Goal: Transaction & Acquisition: Book appointment/travel/reservation

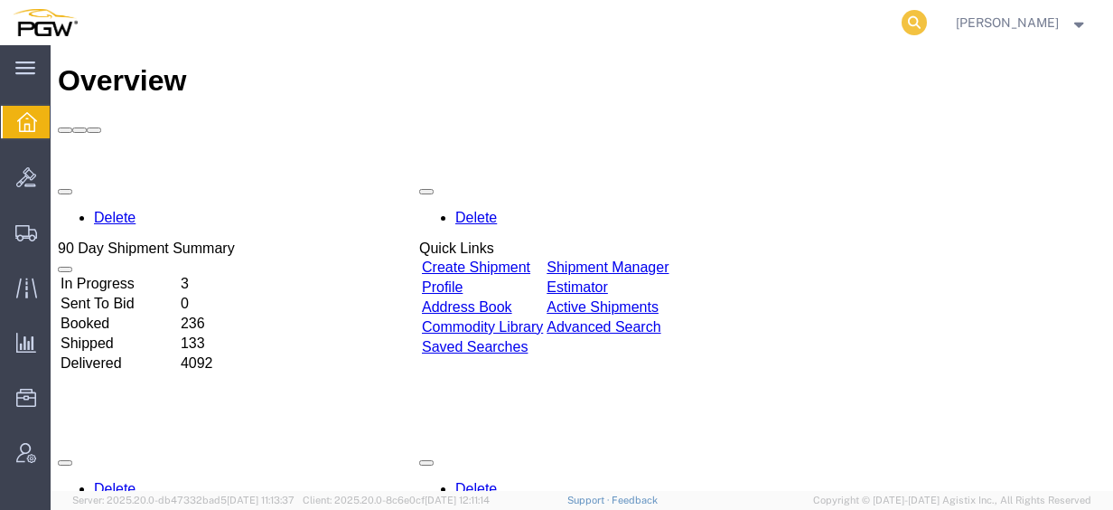
click at [927, 25] on icon at bounding box center [914, 22] width 25 height 25
paste input "57037398"
type input "57037398"
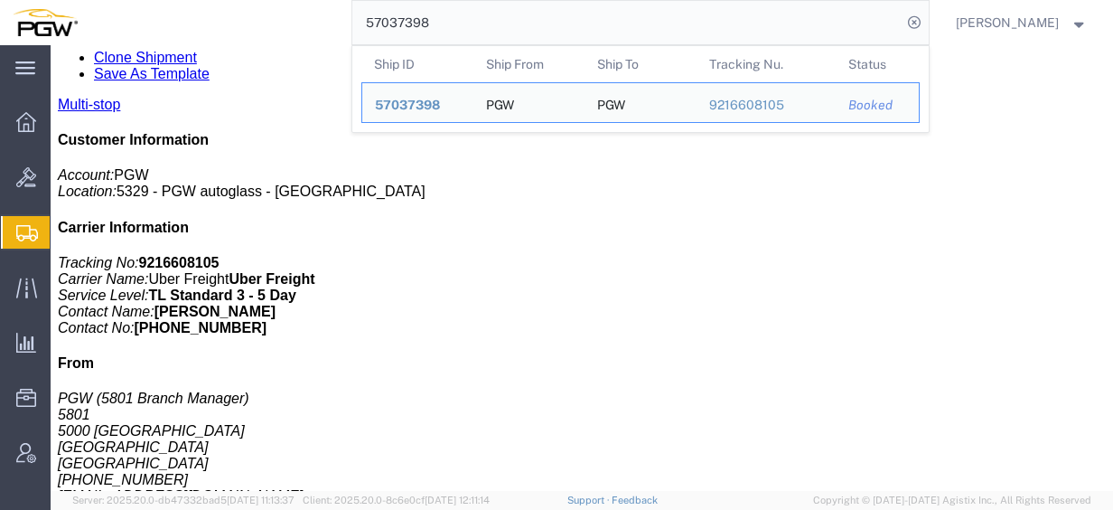
scroll to position [331, 0]
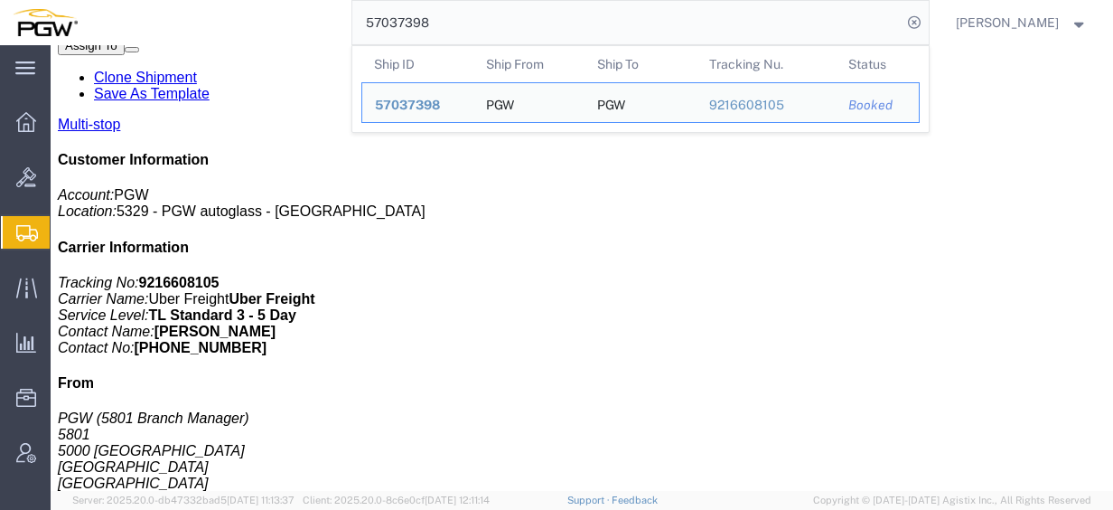
click at [0, 0] on span "Create from Template" at bounding box center [0, 0] width 0 height 0
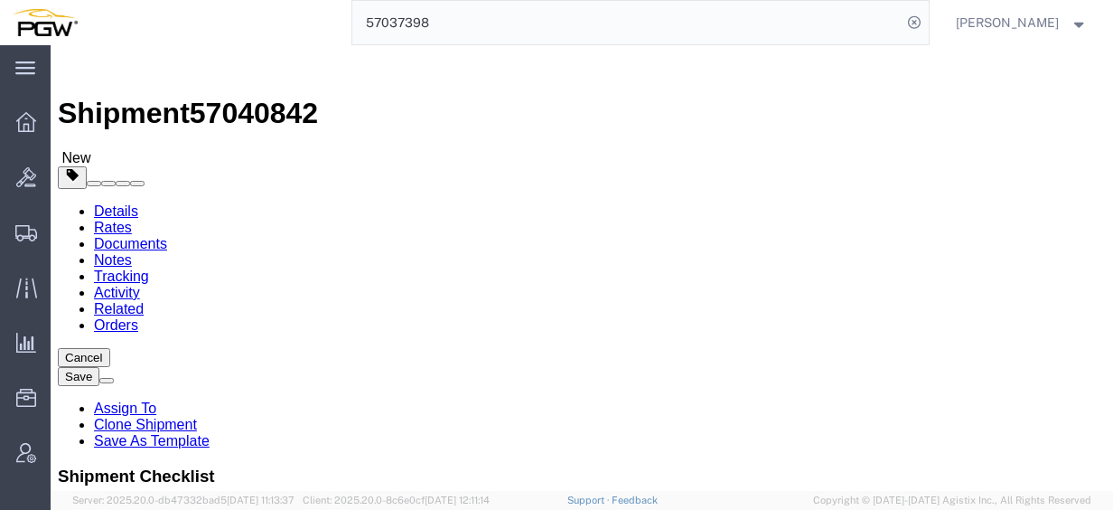
select select "28281"
select select "28253"
type input "montgo"
select select "28445"
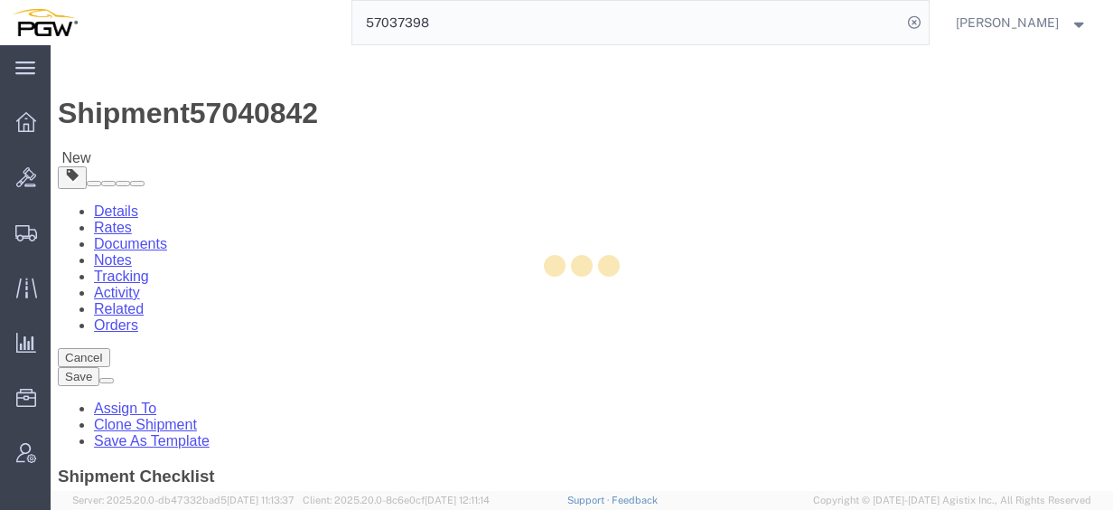
type input "5670"
type input "36121"
type input "[PHONE_NUMBER]"
type input "[EMAIL_ADDRESS][DOMAIN_NAME]"
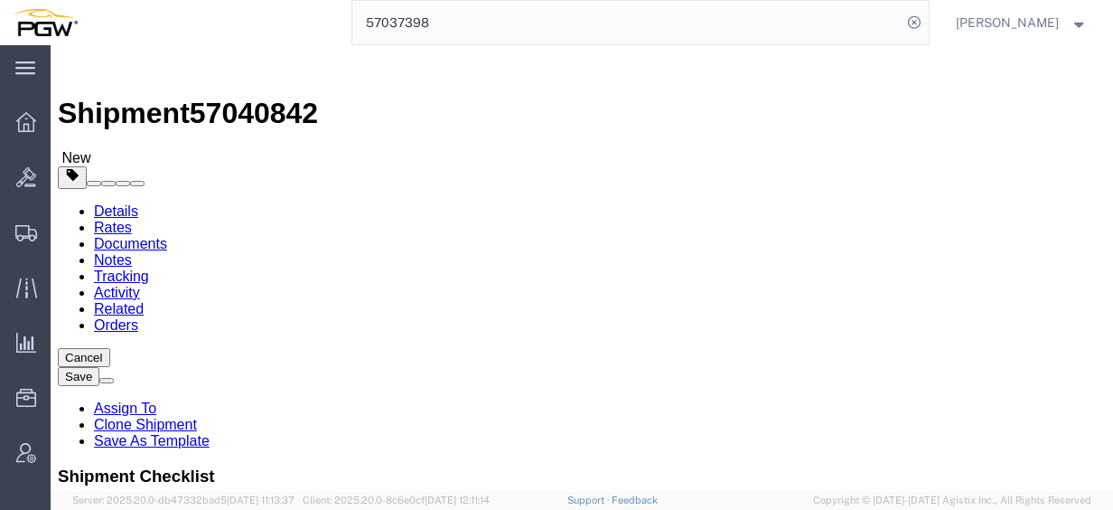
select select "AL"
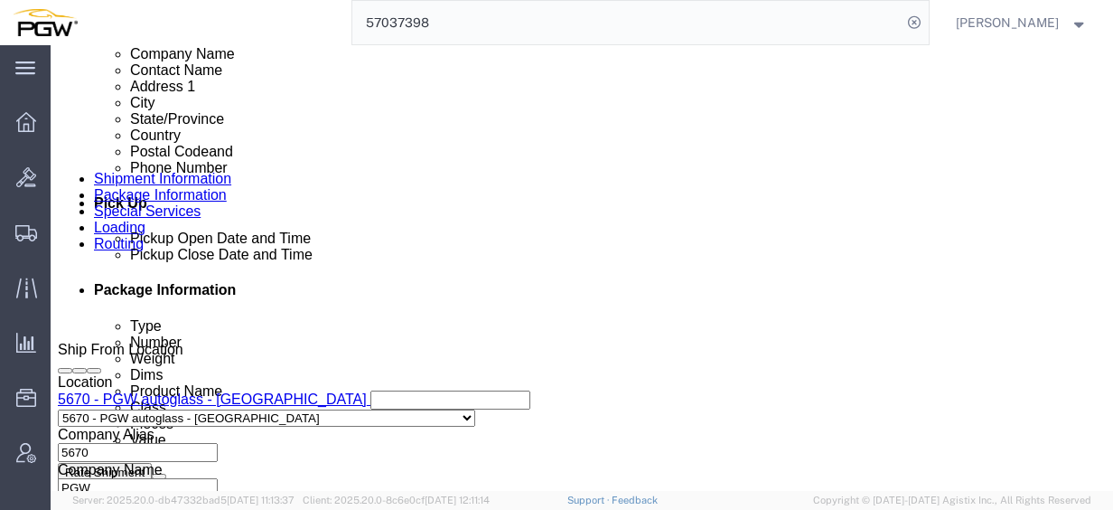
scroll to position [684, 0]
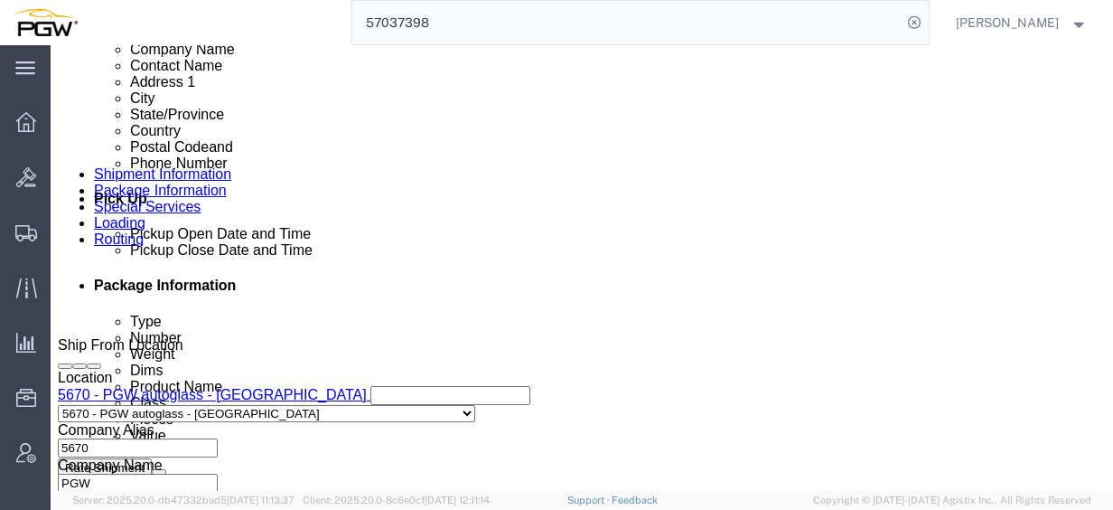
click button "Add Stop"
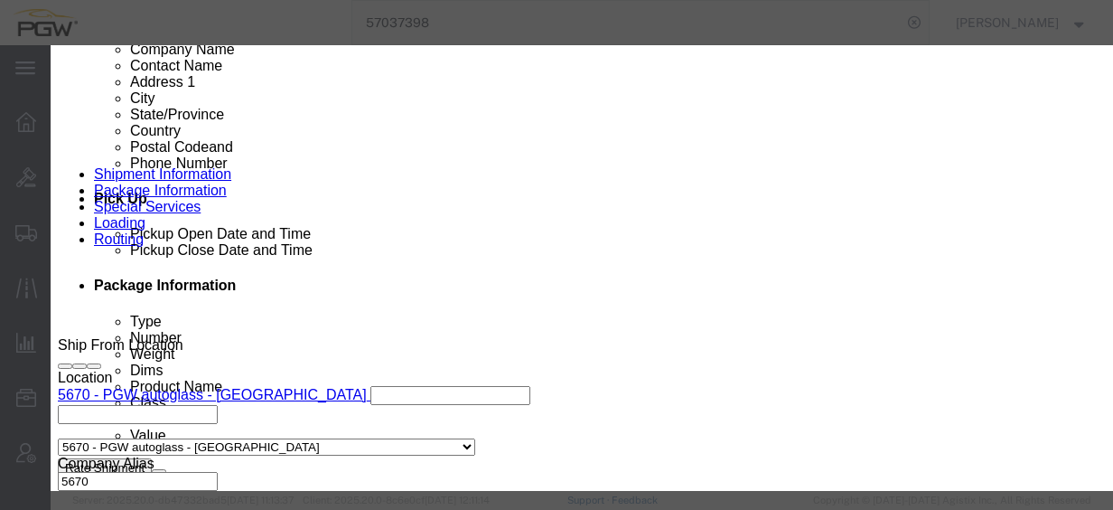
type input "birming"
select select "28497"
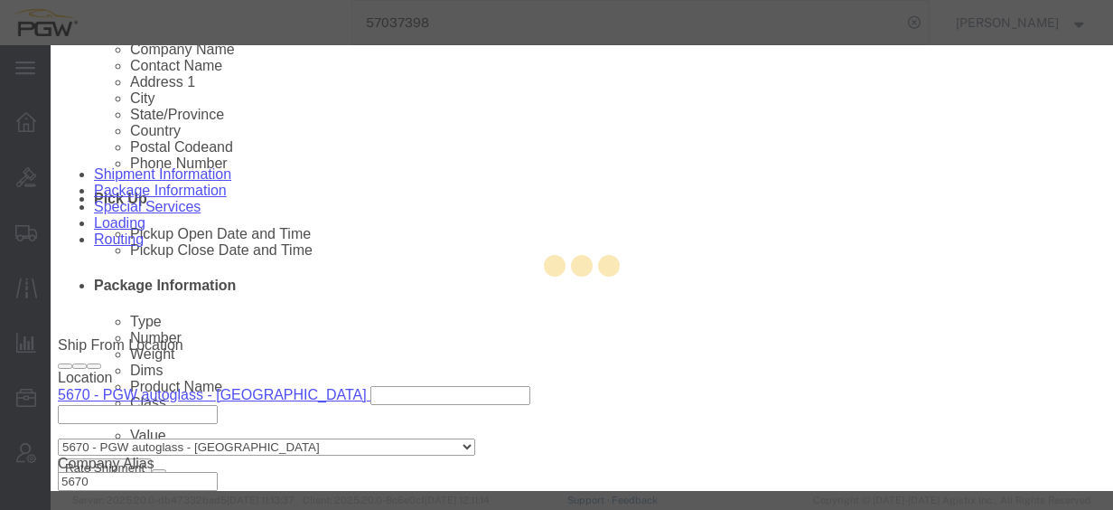
type input "5767"
type input "PGW"
type input "5767 Branch Manager"
type input "[STREET_ADDRESS]"
type input "Suite B"
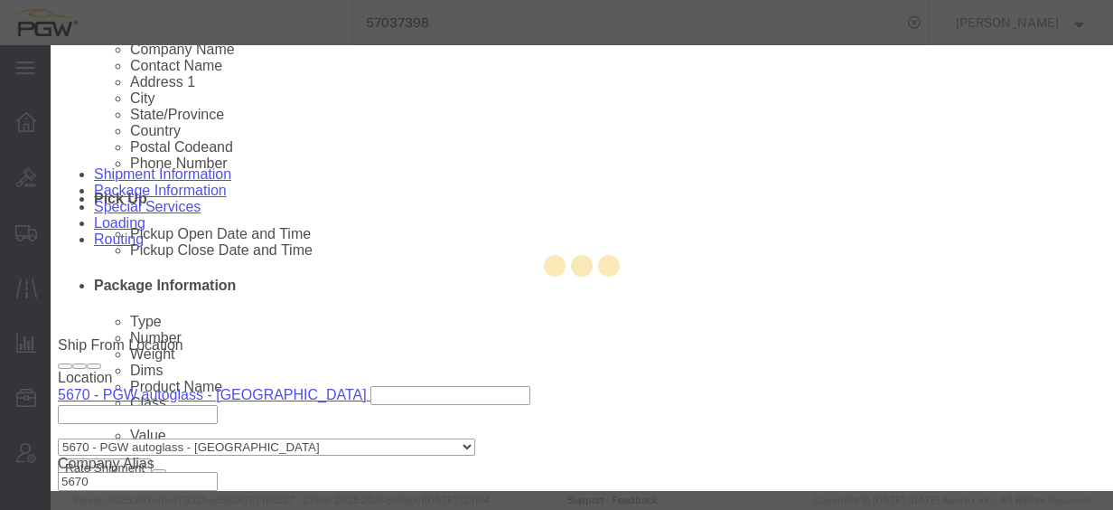
type input "[GEOGRAPHIC_DATA]"
type input "35211"
type input "[PHONE_NUMBER]"
type input "[EMAIL_ADDRESS][DOMAIN_NAME]"
checkbox input "true"
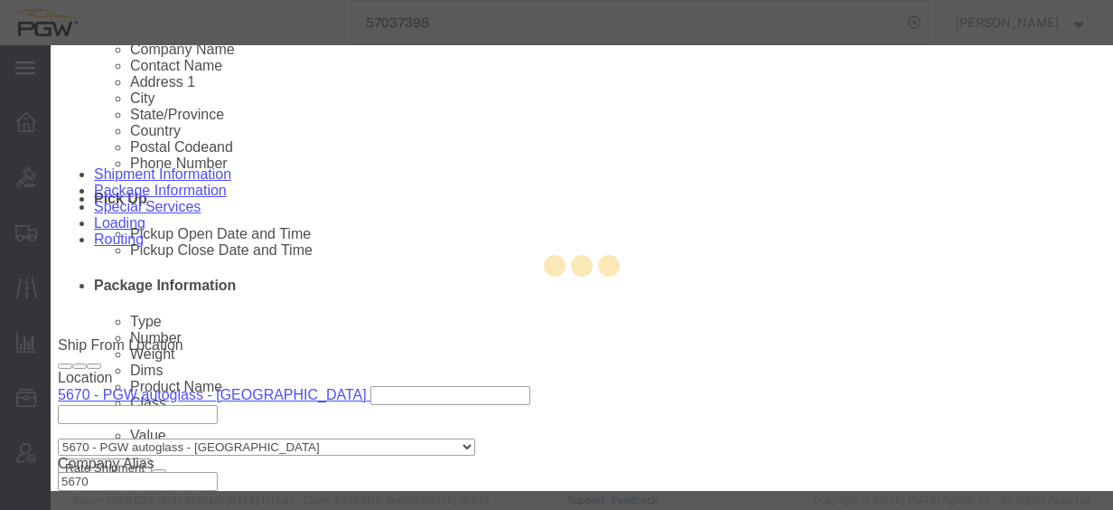
select select "AL"
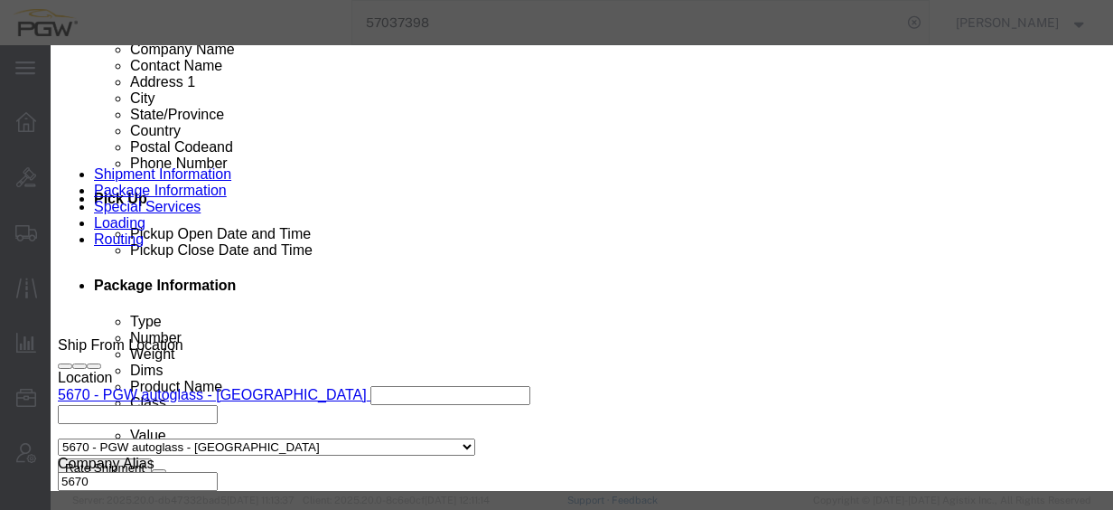
scroll to position [513, 0]
click div "[DATE] 5:30 PM"
click input "5:30 PM"
type input "1:30 PM"
click button "Apply"
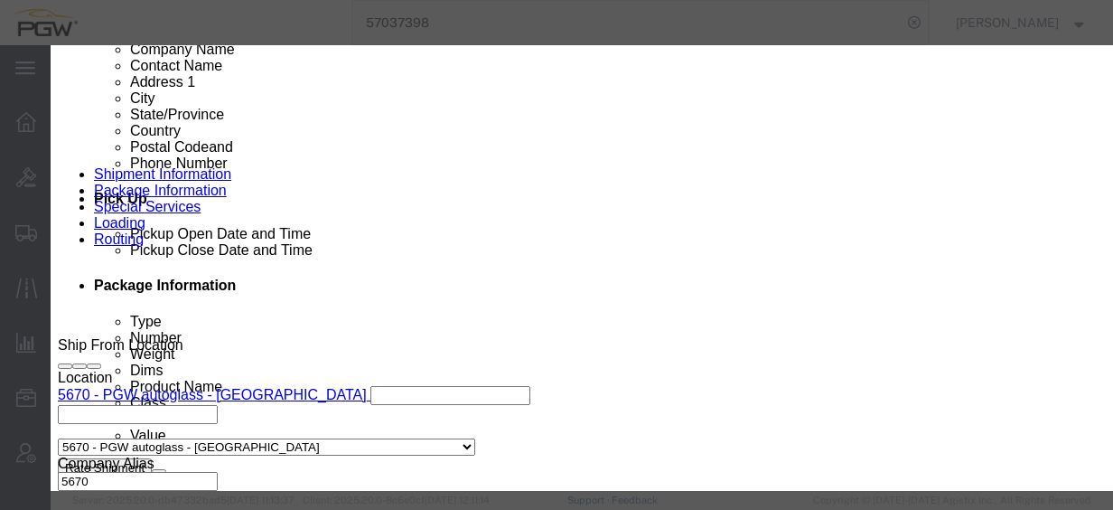
click button "Save"
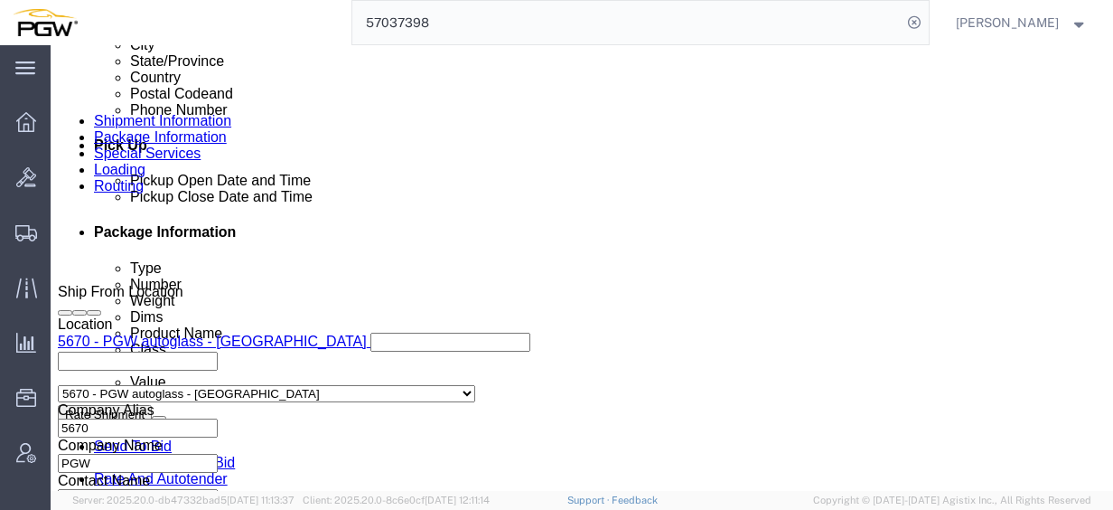
scroll to position [744, 0]
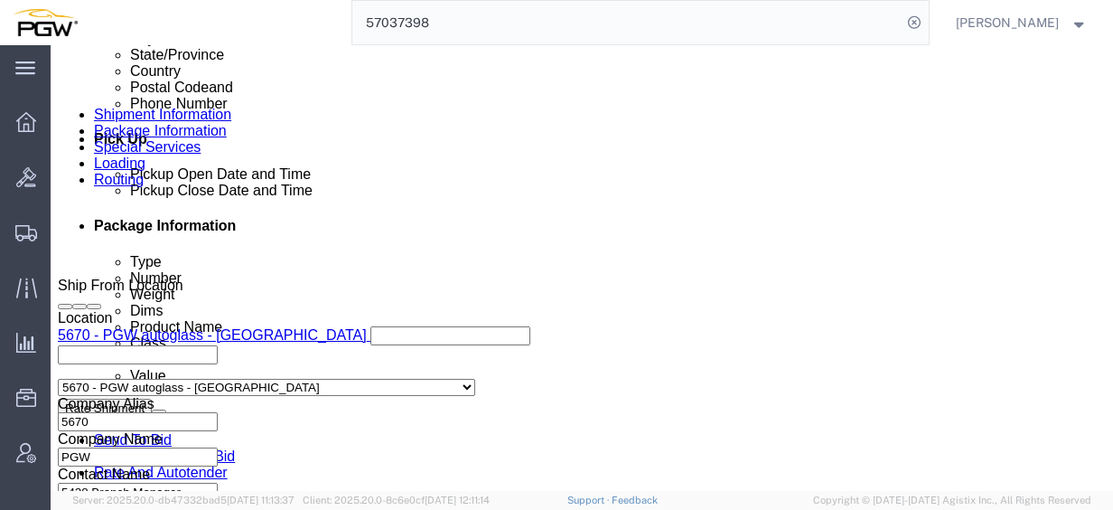
click link "Edit"
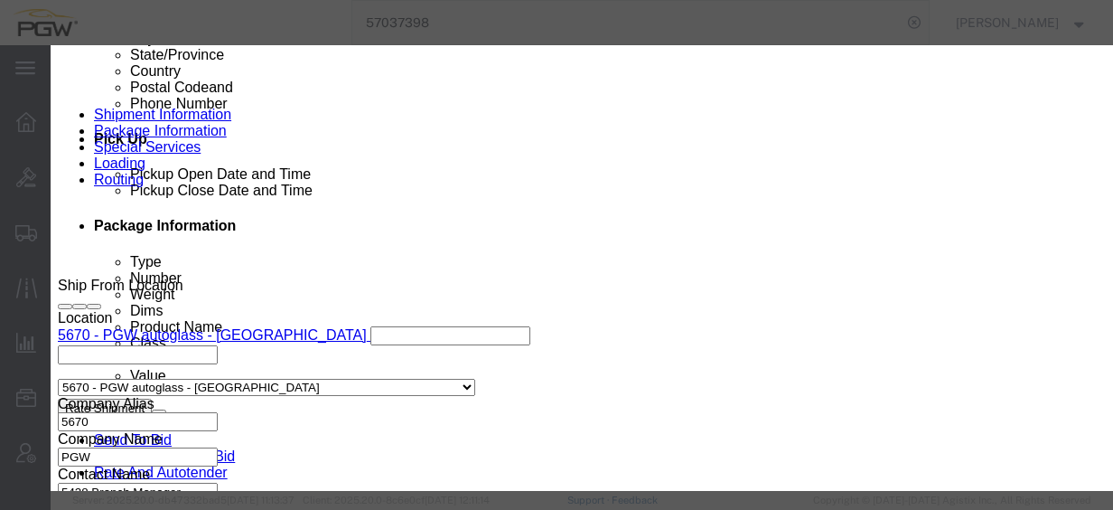
type input "670"
select select "28445"
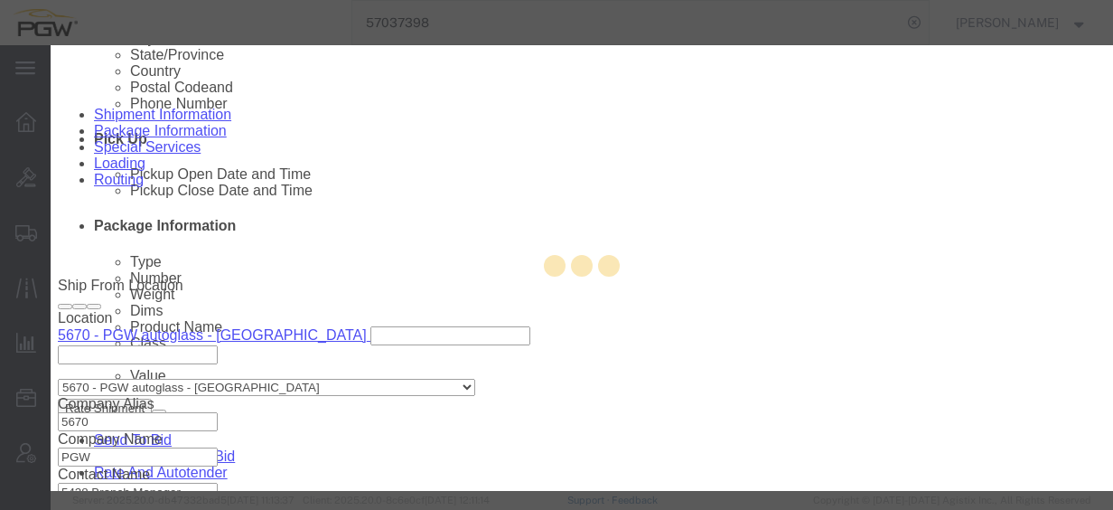
type input "5670"
type input "5670 Branch Manager"
type input "[STREET_ADDRESS]"
type input "[PERSON_NAME]"
type input "36121"
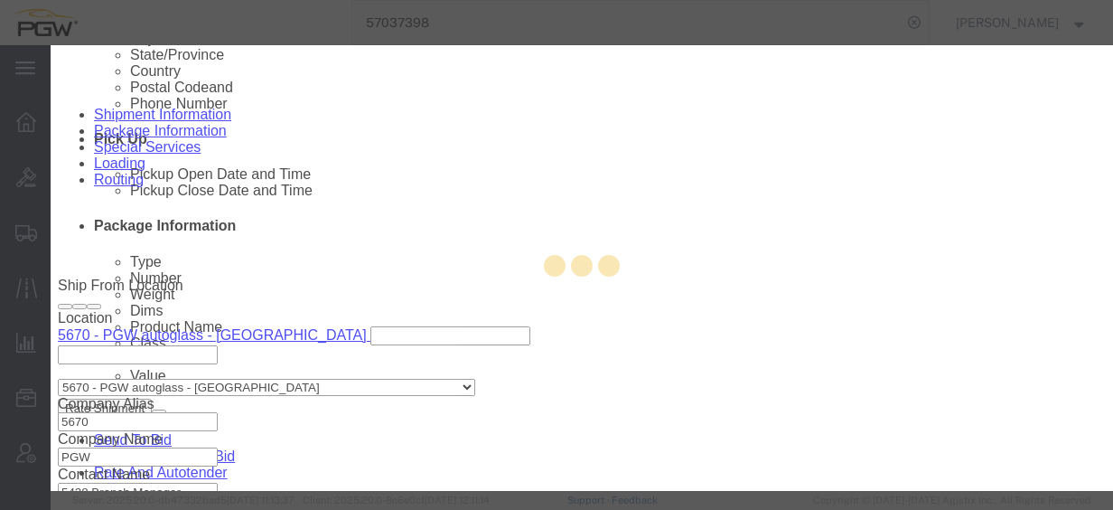
type input "[PHONE_NUMBER]"
type input "[EMAIL_ADDRESS][DOMAIN_NAME]"
select select "AL"
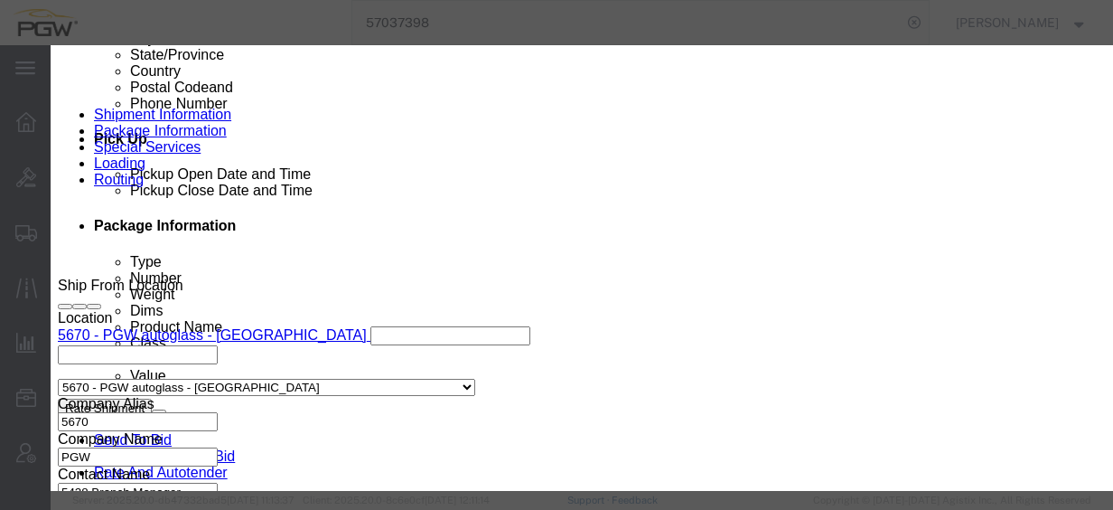
scroll to position [513, 0]
click div "[DATE] 5:31 PM"
click input "5:31 PM"
type input "8:30 AM"
click button "Apply"
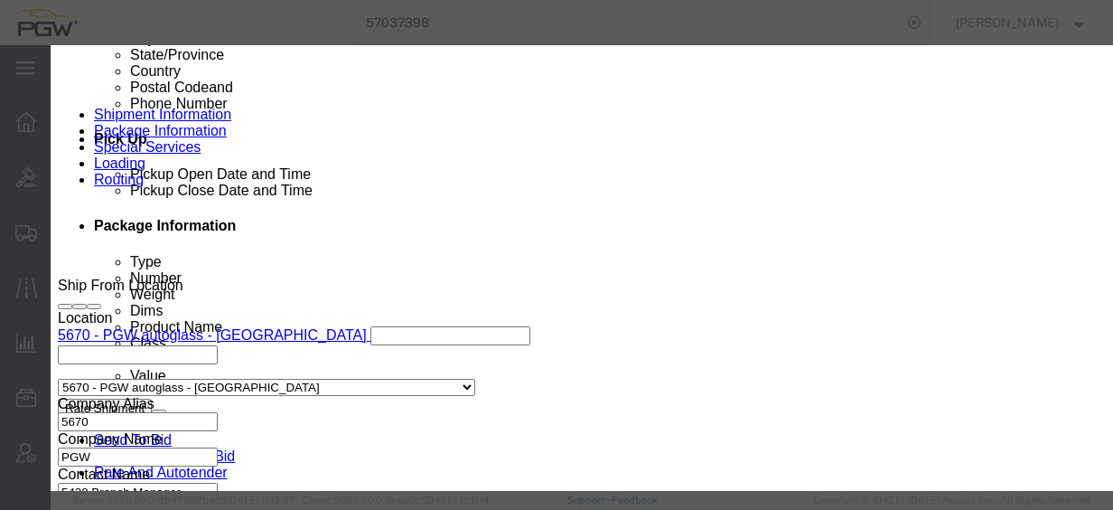
click button "Save"
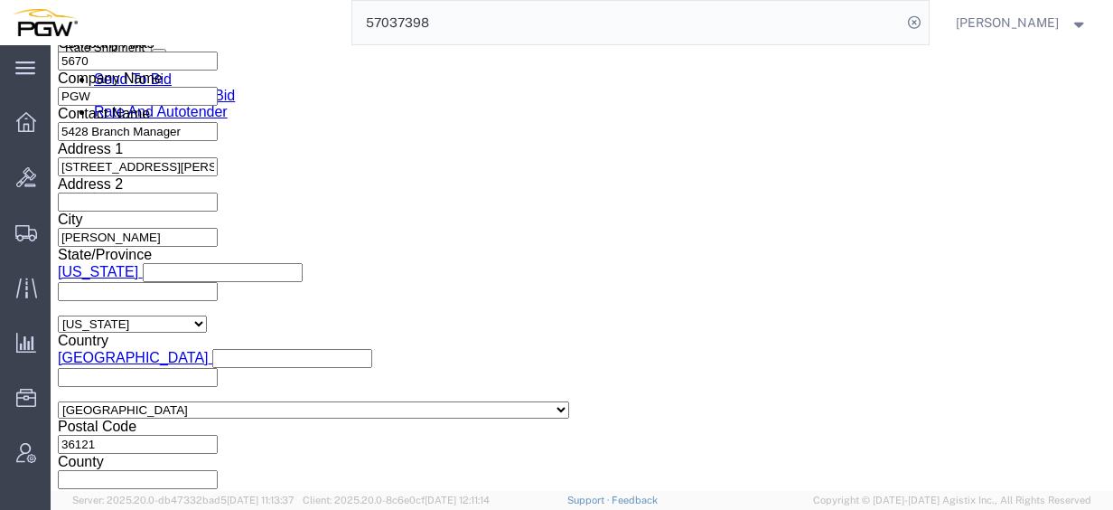
scroll to position [1121, 0]
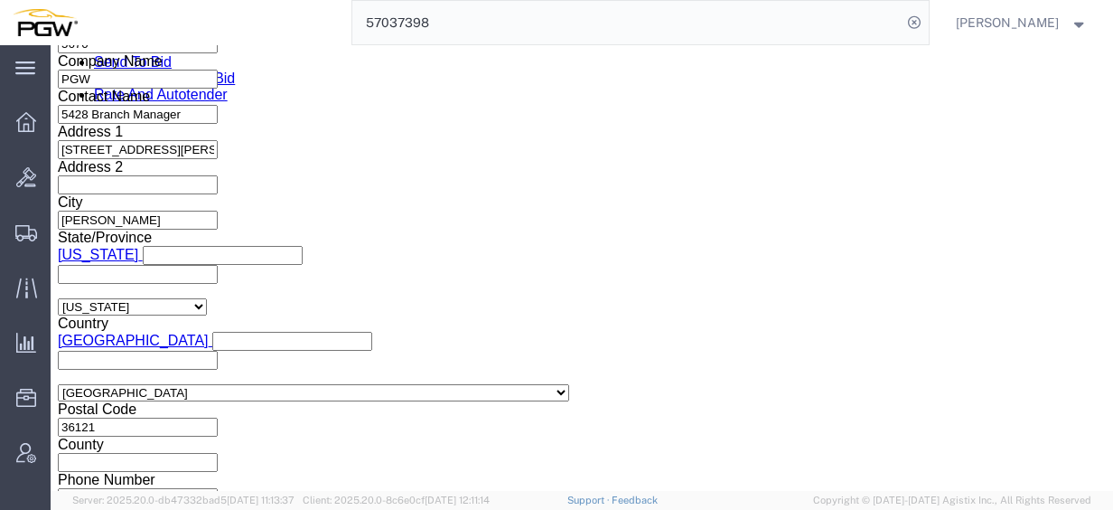
click div "[DATE] 8:00 AM"
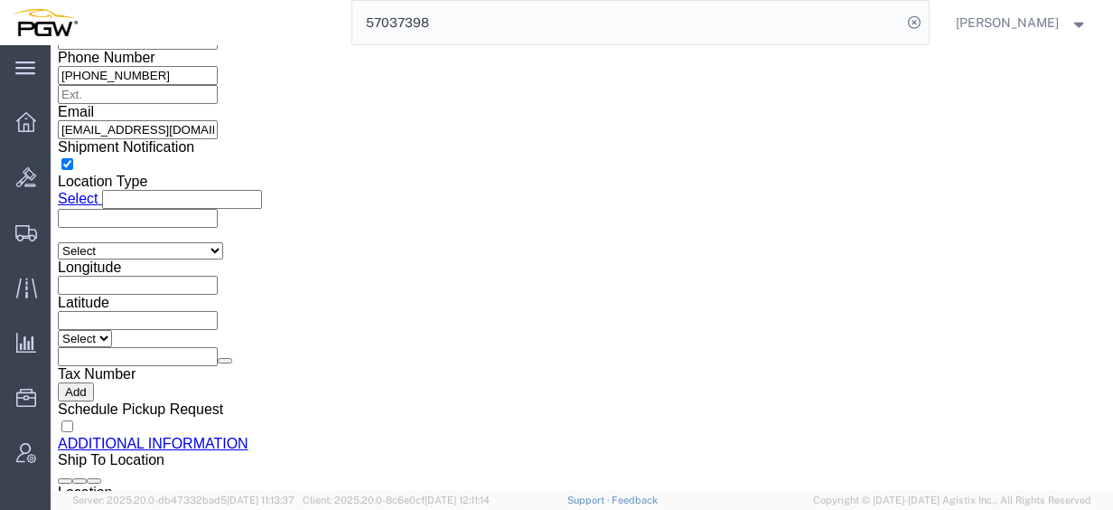
click input "5:30 PM"
type input "8:30 am"
click button "Apply"
click span "57040842"
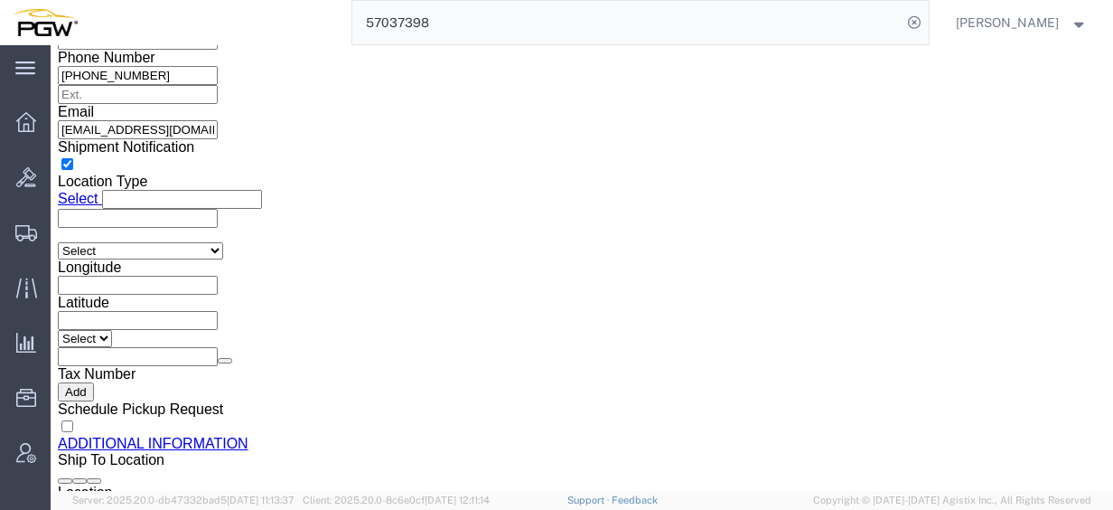
copy span "57040842"
click input "54833650"
drag, startPoint x: 239, startPoint y: 193, endPoint x: 89, endPoint y: 193, distance: 149.1
click div "Select Account Type Activity ID Airline Appointment Number ASN Batch Request # …"
paste input "7040842"
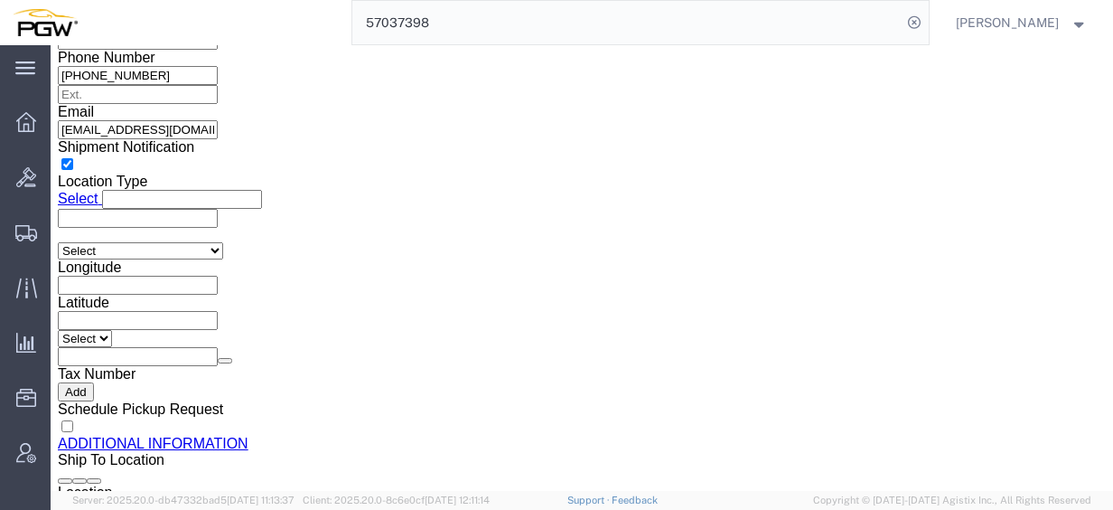
type input "57040842"
click select "Select Account Type Activity ID Airline Appointment Number ASN Batch Request # …"
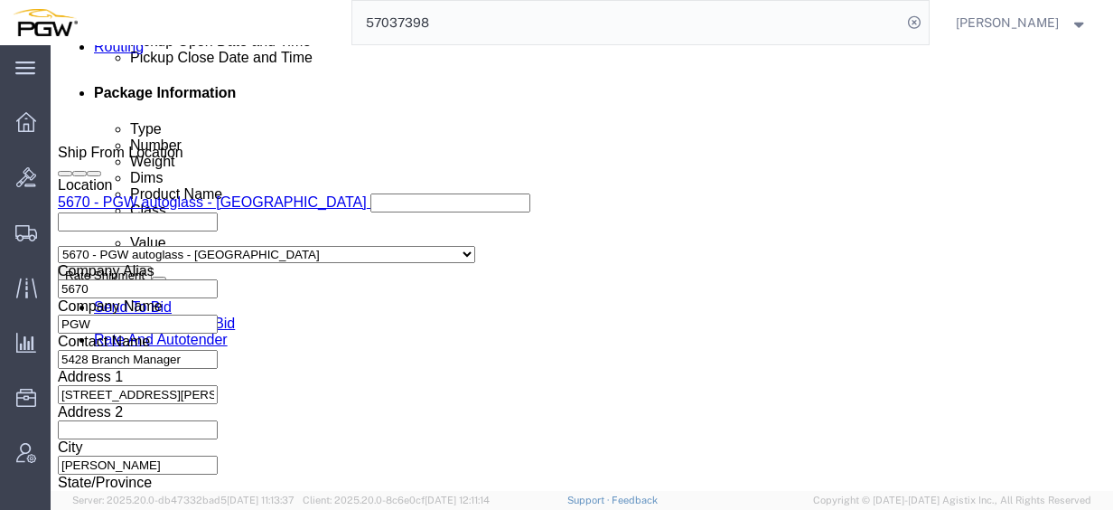
scroll to position [870, 0]
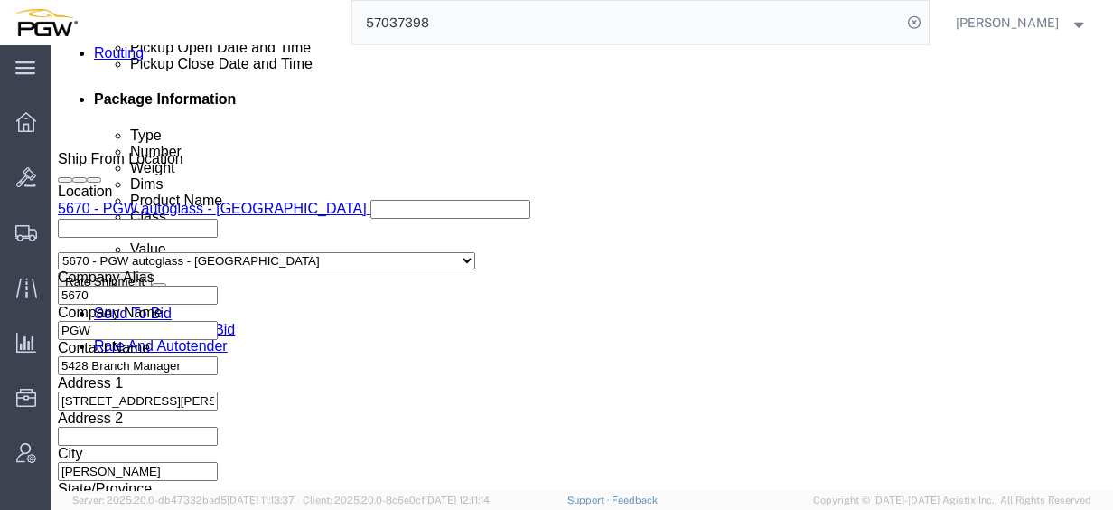
click link "Schedule appointment"
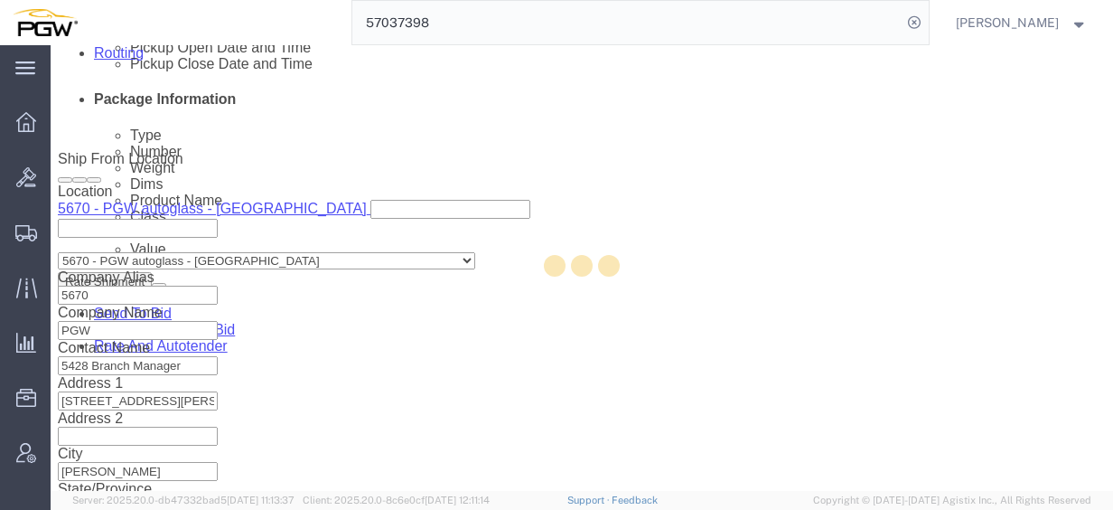
type input "delivery 57040842"
type input "[DATE]"
type input "10:30 AM"
type input "57040842"
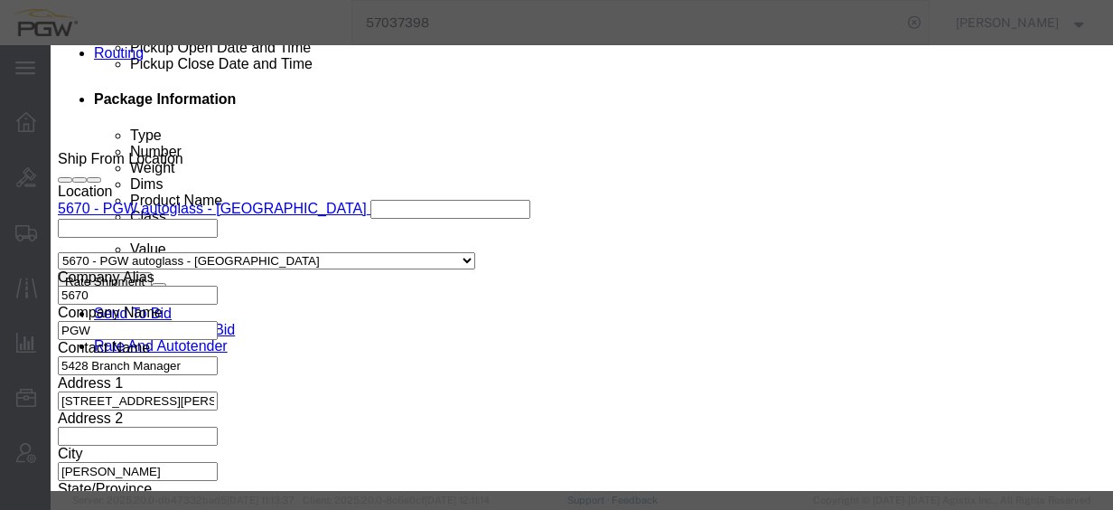
select select
drag, startPoint x: 267, startPoint y: 122, endPoint x: 136, endPoint y: 136, distance: 131.8
click div "Schedule Appointment Event Title delivery 57040842 Location Dock Select Glass L…"
click input "57040842"
type input "57040842 - [GEOGRAPHIC_DATA] / [GEOGRAPHIC_DATA]"
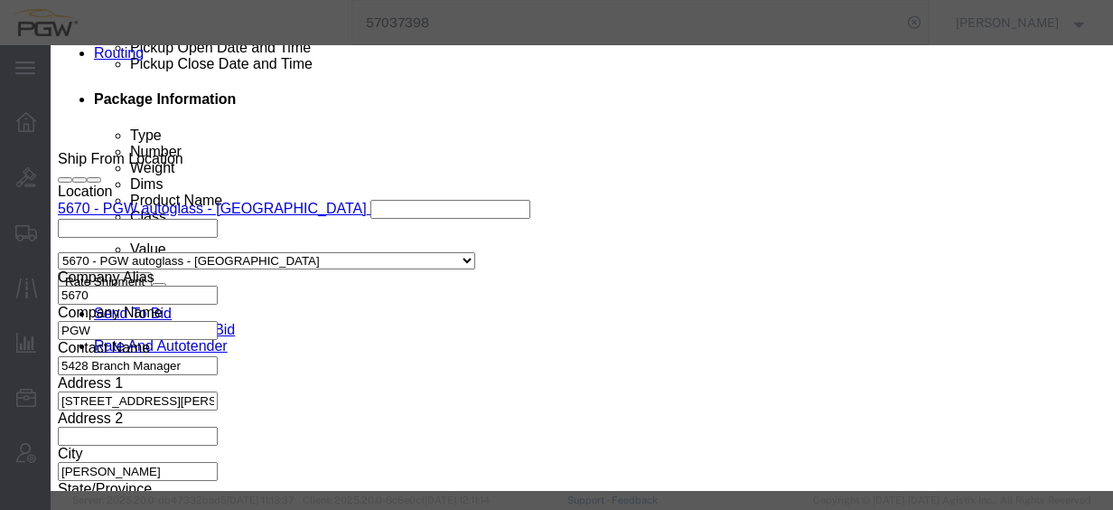
click select "Select Glass LTL Sundries Outbound Racks"
select select "3"
click select "Select Glass LTL Sundries Outbound Racks"
click input "[DATE]"
click td "8"
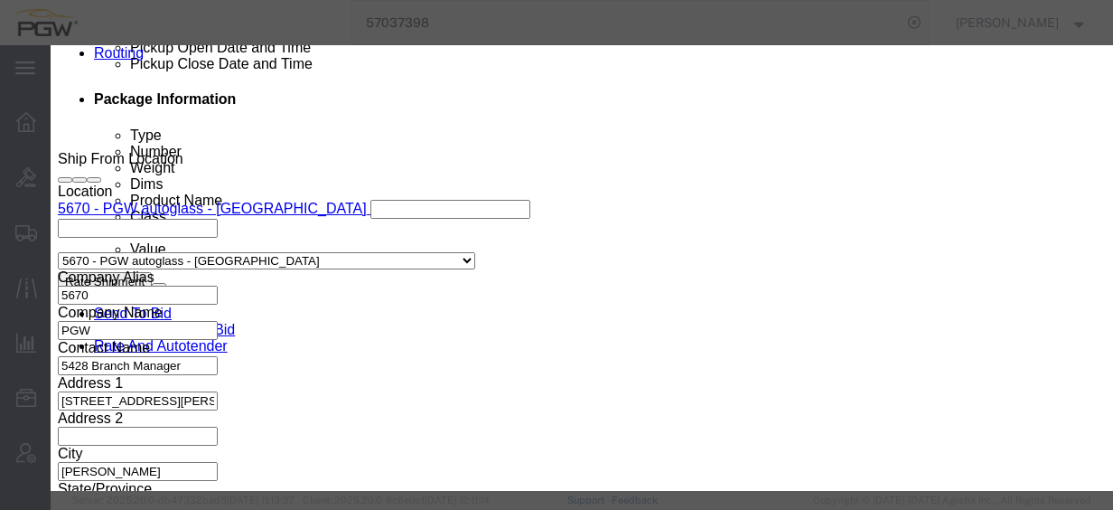
type input "[DATE]"
click input "10:30 AM"
type input "12:00 AM"
click select "Select 15 min 30 min 45 min 1 hr 2 hr 3 hr 4 hr"
click div "Save"
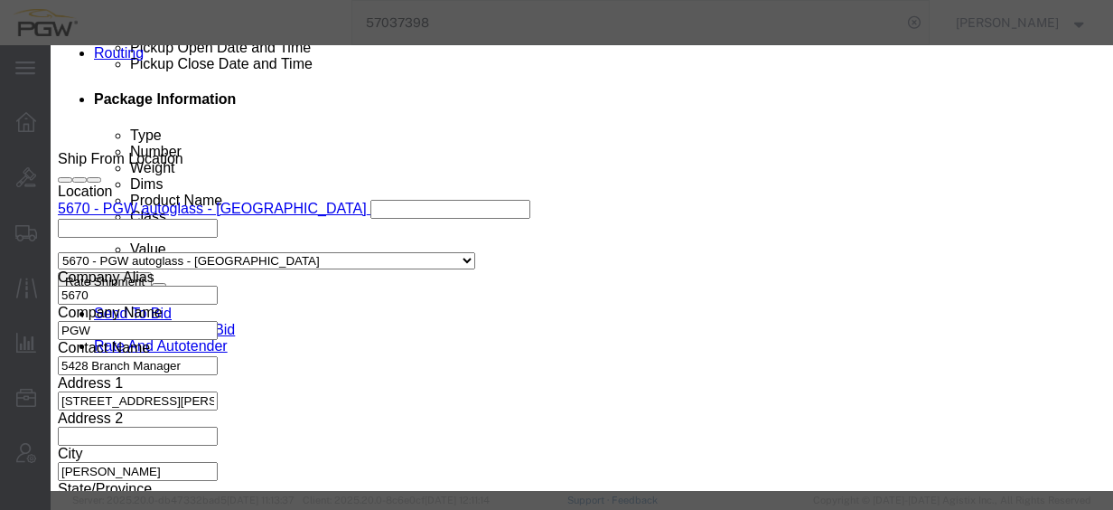
click button "Save"
click select "Select 15 min 30 min 45 min 1 hr 2 hr 3 hr 4 hr"
select select "60"
click select "Select 15 min 30 min 45 min 1 hr 2 hr 3 hr 4 hr"
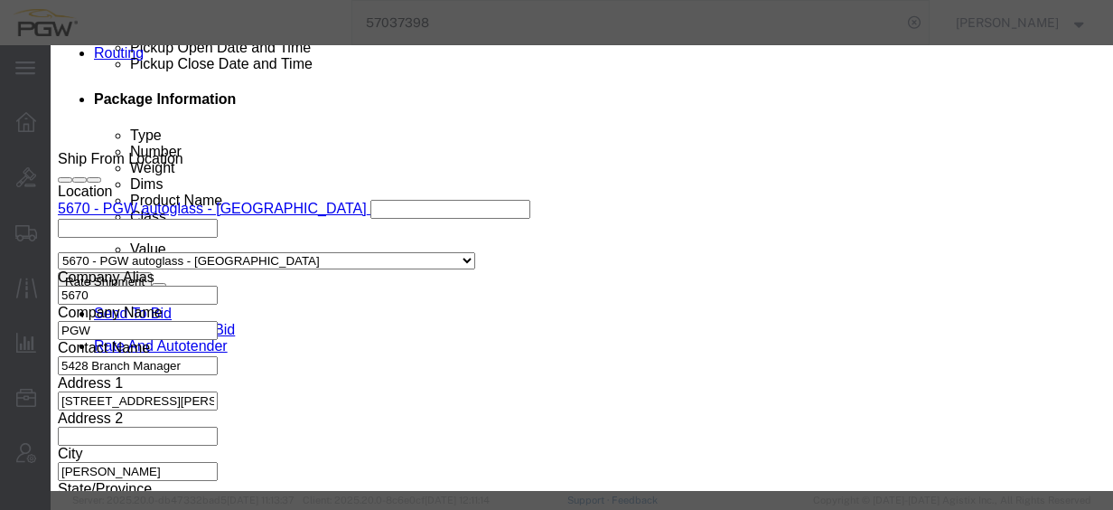
scroll to position [122, 0]
click button "Save"
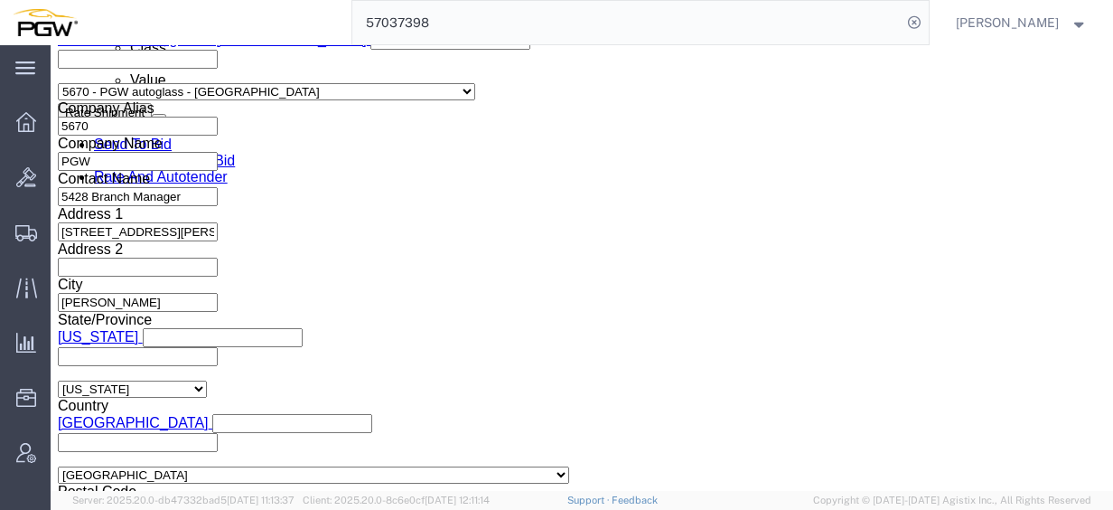
scroll to position [679, 0]
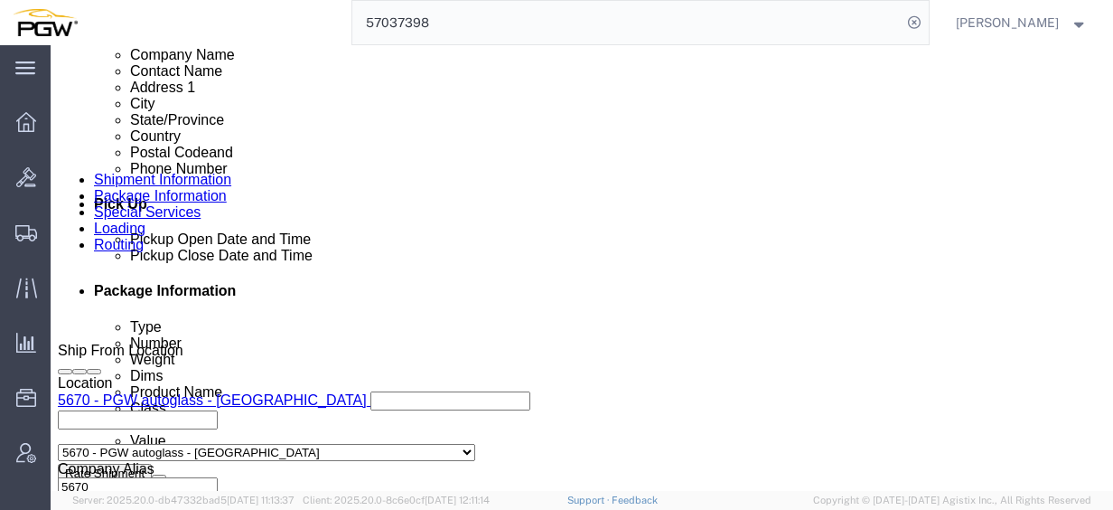
click icon
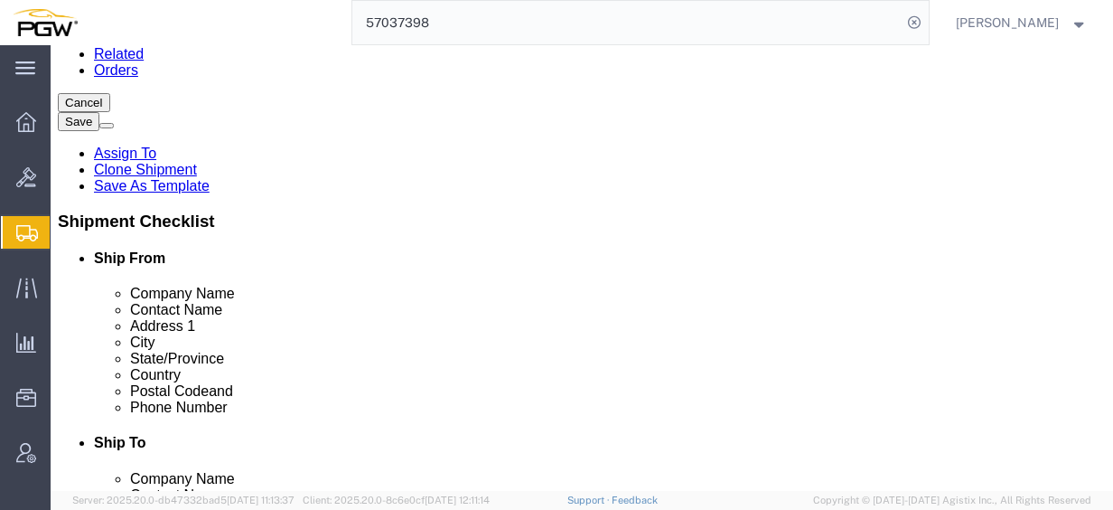
scroll to position [88, 0]
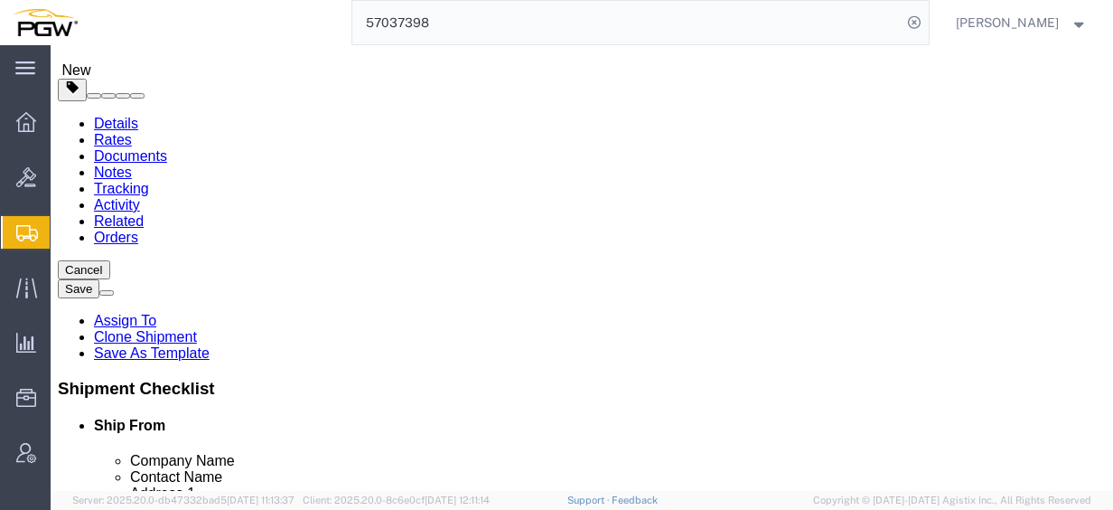
click div "15"
type input "4"
click input "44000.00"
drag, startPoint x: 219, startPoint y: 359, endPoint x: 85, endPoint y: 345, distance: 134.4
click div "Weight 44000.00 Select kgs lbs Ship. t°"
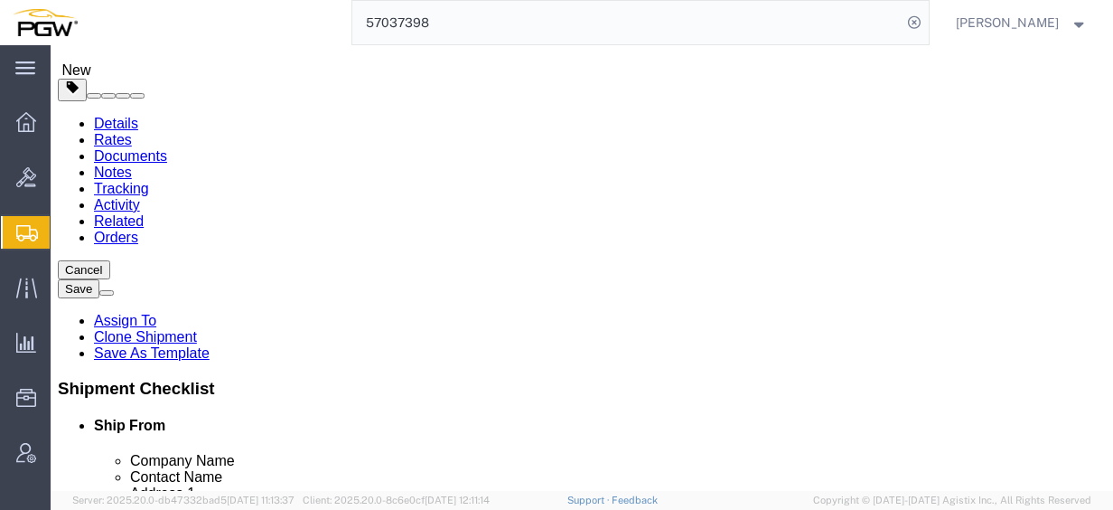
type input "11000.00"
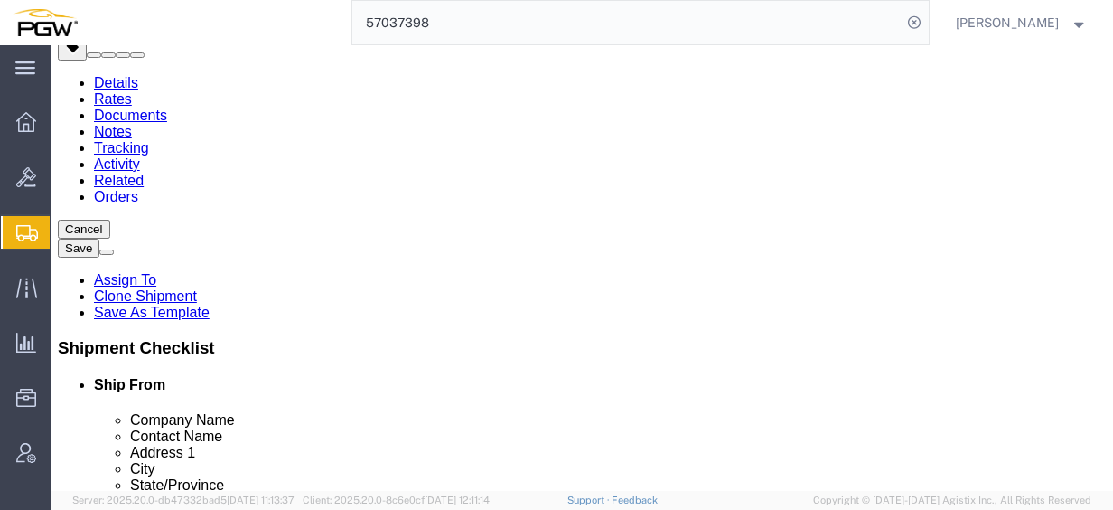
scroll to position [195, 0]
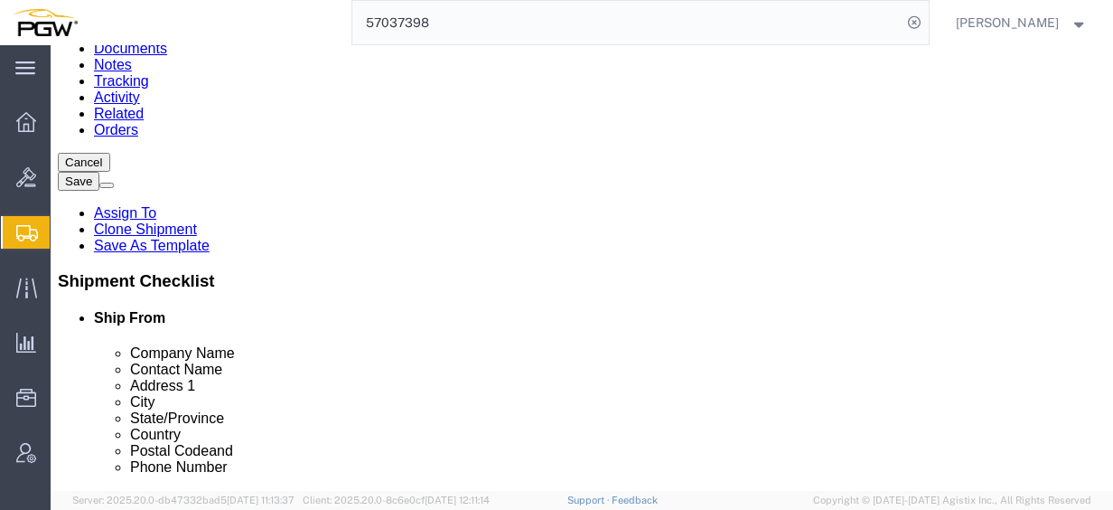
click div "Pieces: 15.00 Each Total value: 1.00 USD"
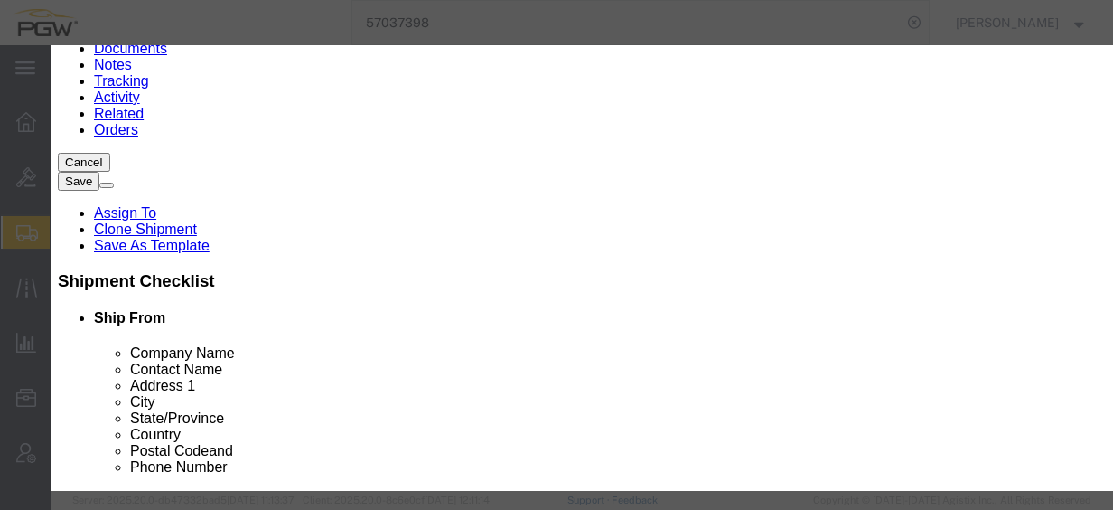
drag, startPoint x: 288, startPoint y: 171, endPoint x: 145, endPoint y: 172, distance: 143.7
click div "Pieces 15.00 Select Bag Barrels 100Board Feet Bottle Box Blister Pack Carats Ca…"
type input "4.00"
click input "0.27"
drag, startPoint x: 325, startPoint y: 202, endPoint x: 194, endPoint y: 183, distance: 132.3
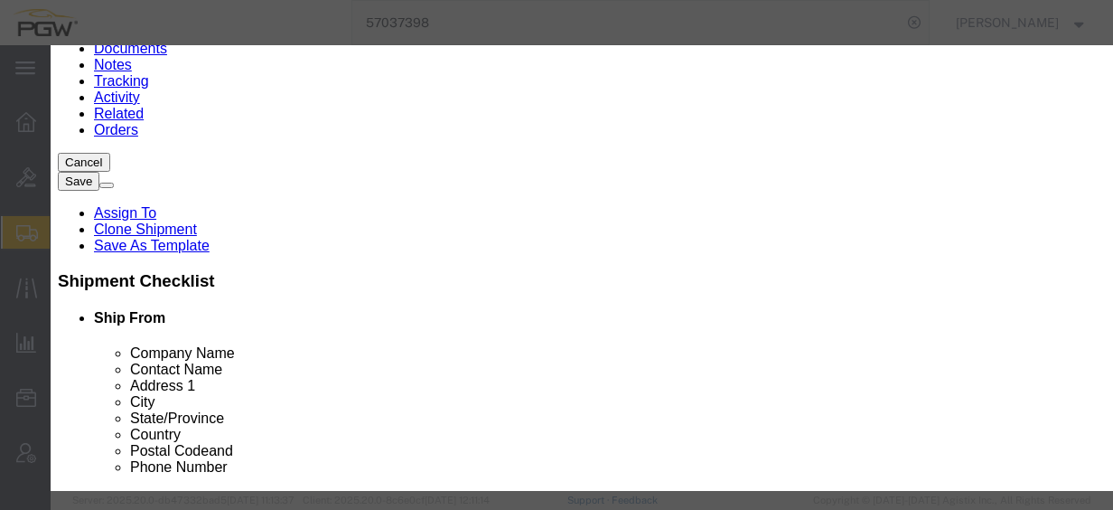
click div "Product Name Steel Racks Pieces 4.00 Select Bag Barrels 100Board Feet Bottle Bo…"
type input "1.00"
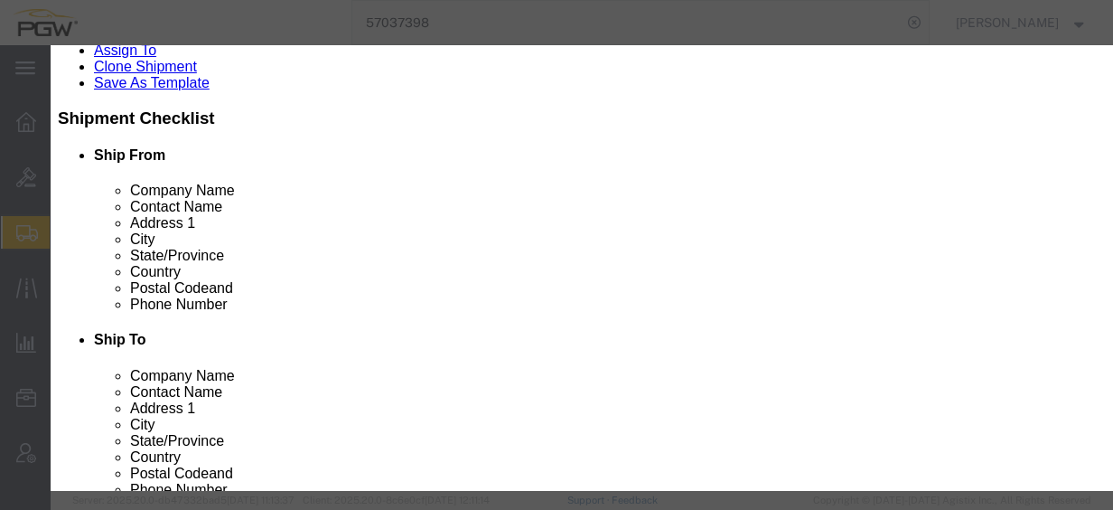
scroll to position [277, 0]
click button "Save & Close"
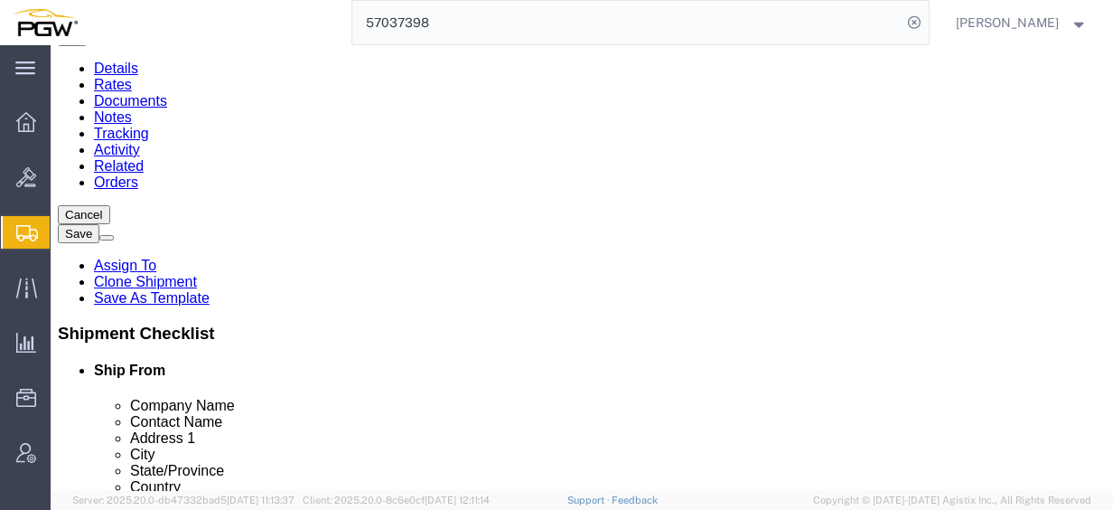
scroll to position [38, 0]
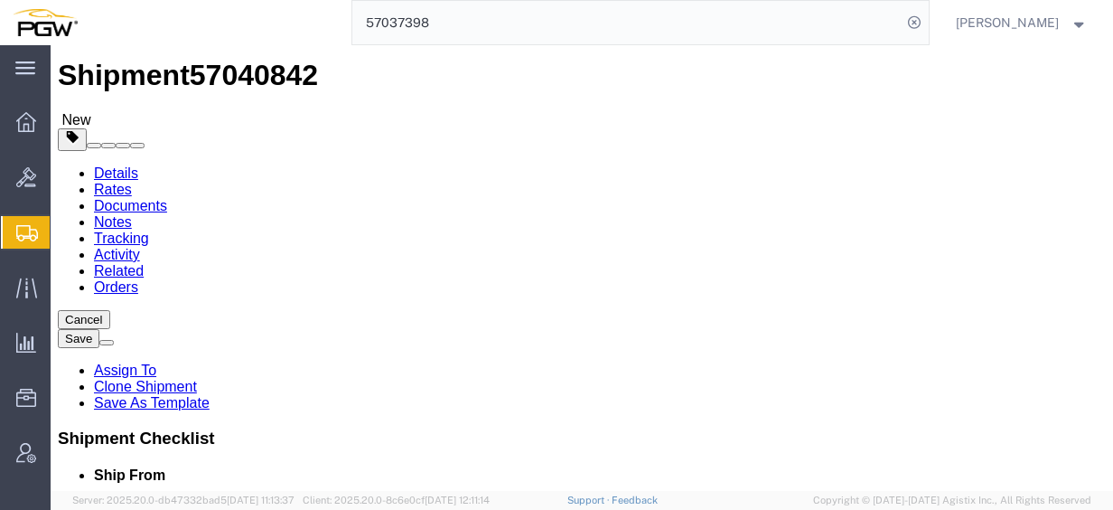
click span "button"
drag, startPoint x: 614, startPoint y: 338, endPoint x: 510, endPoint y: 332, distance: 105.0
click div "Number 4"
type input "11"
click input "11000.00"
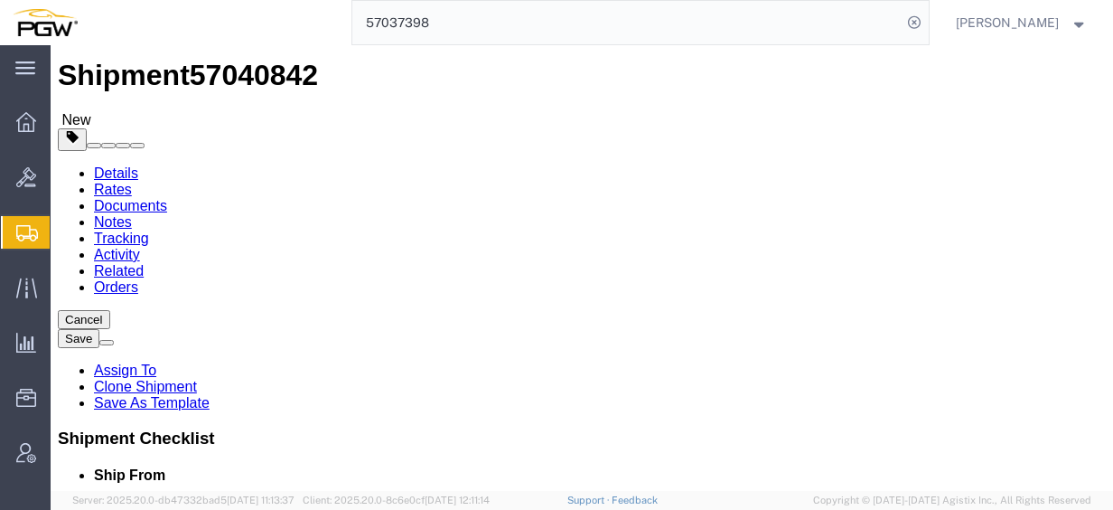
drag, startPoint x: 629, startPoint y: 409, endPoint x: 494, endPoint y: 389, distance: 136.2
click div "Package Type Select Bale(s) Basket(s) Bolt(s) Bottle(s) Buckets Bulk Bundle(s) …"
type input "32000.00"
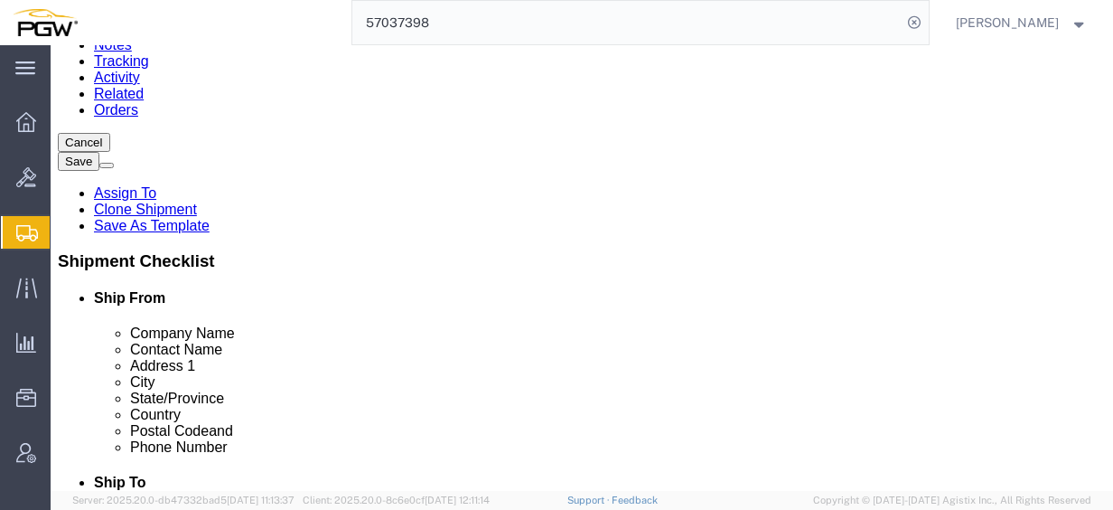
scroll to position [219, 0]
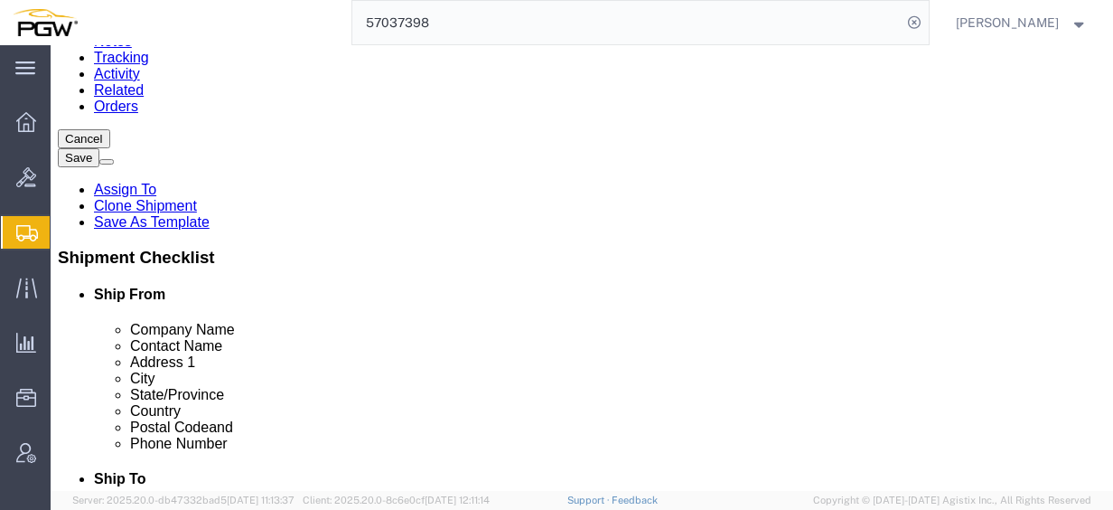
click dd "4.00 Each"
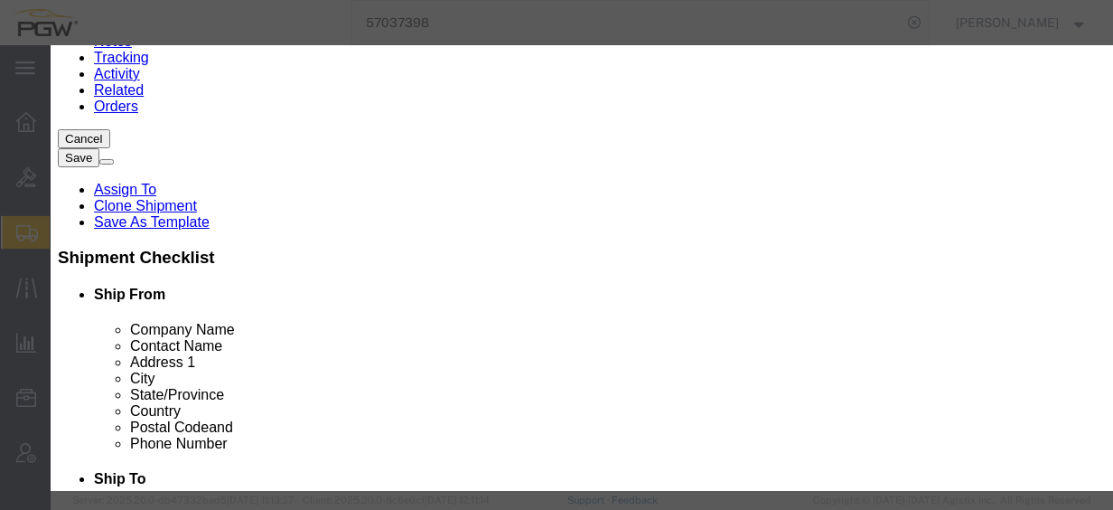
drag, startPoint x: 310, startPoint y: 173, endPoint x: 198, endPoint y: 205, distance: 116.7
click div "Product Name Steel Racks Pieces 4.00 Select Bag Barrels 100Board Feet Bottle Bo…"
type input "11.00"
click input "2.75"
drag, startPoint x: 341, startPoint y: 214, endPoint x: 197, endPoint y: 185, distance: 146.6
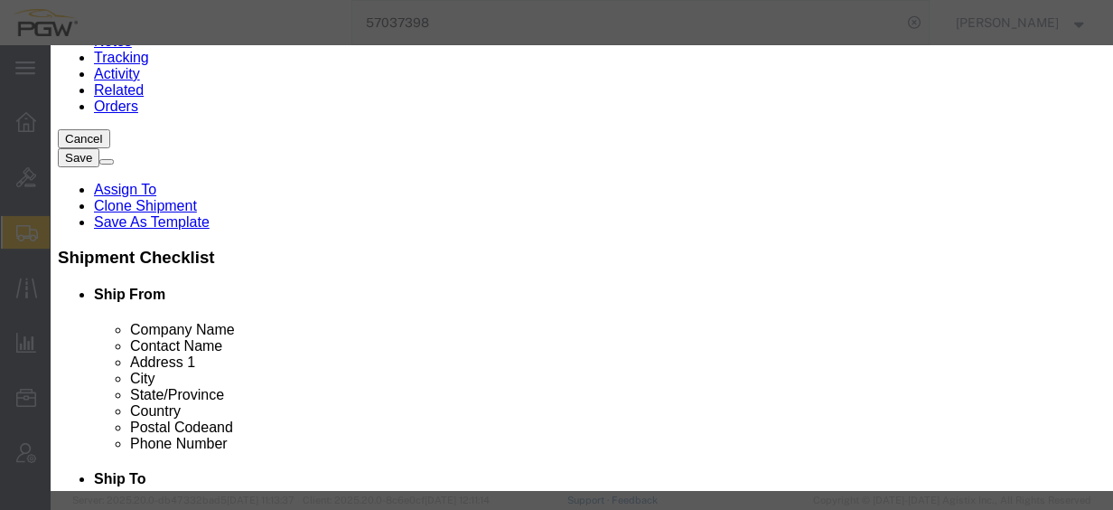
click div "Product Name Steel Racks Pieces 11.00 Select Bag Barrels 100Board Feet Bottle B…"
type input "1.00"
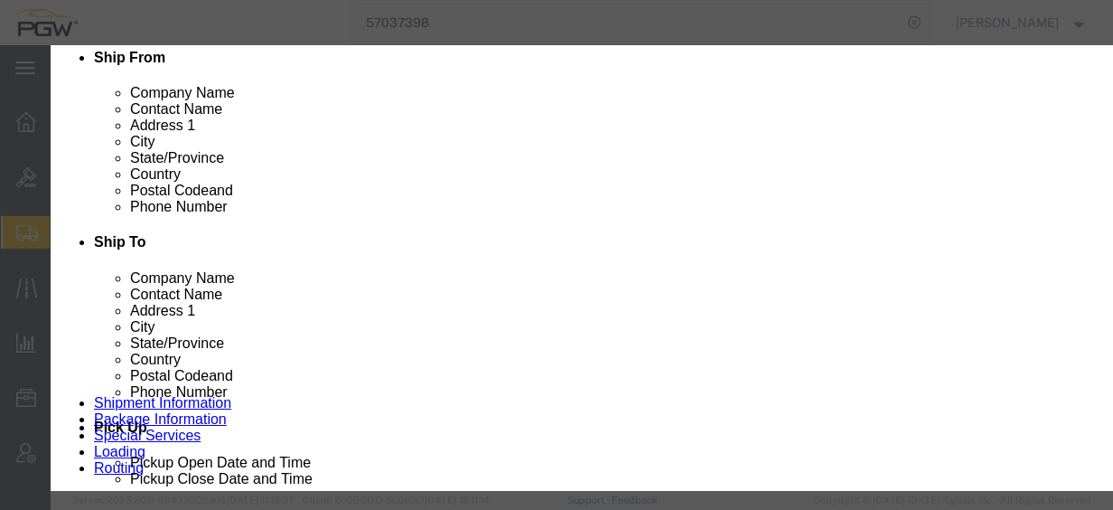
scroll to position [277, 0]
click button "Save & Close"
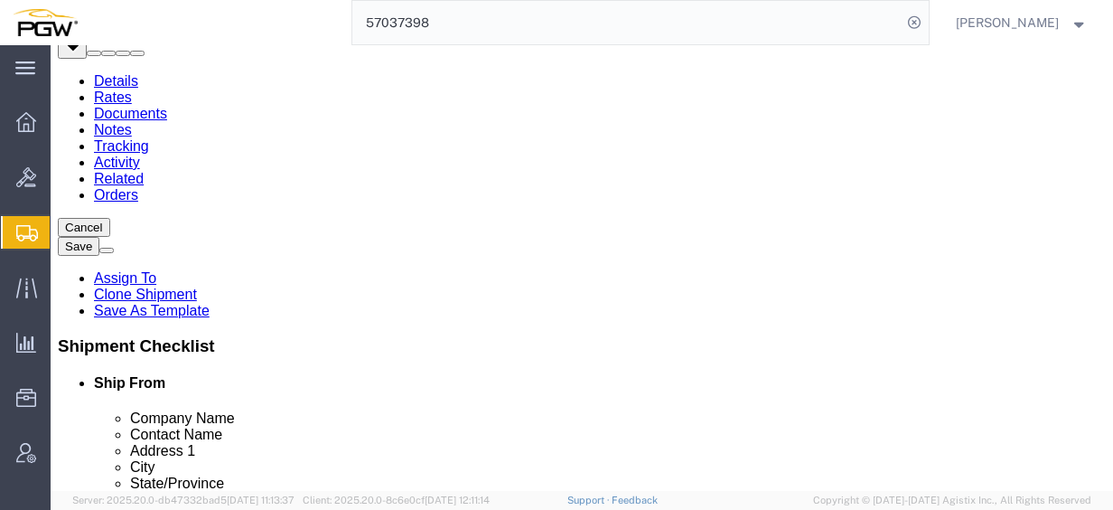
scroll to position [66, 0]
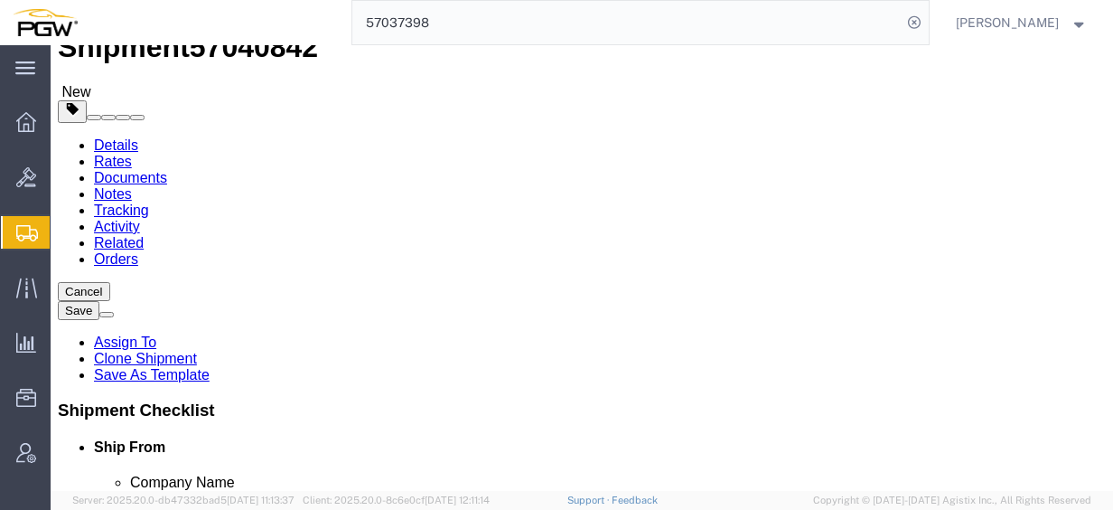
click link "Rates"
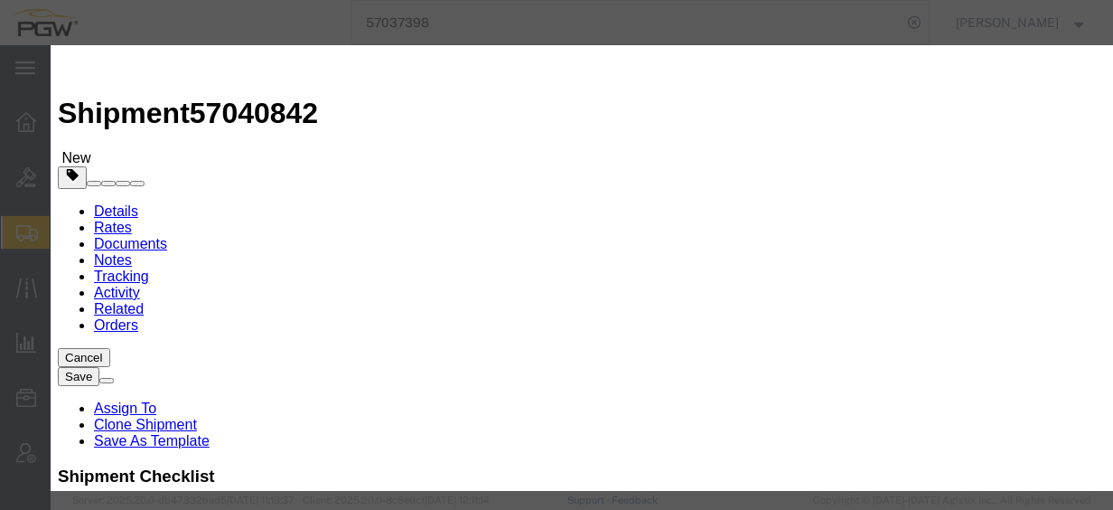
select select "4776"
select select "14292"
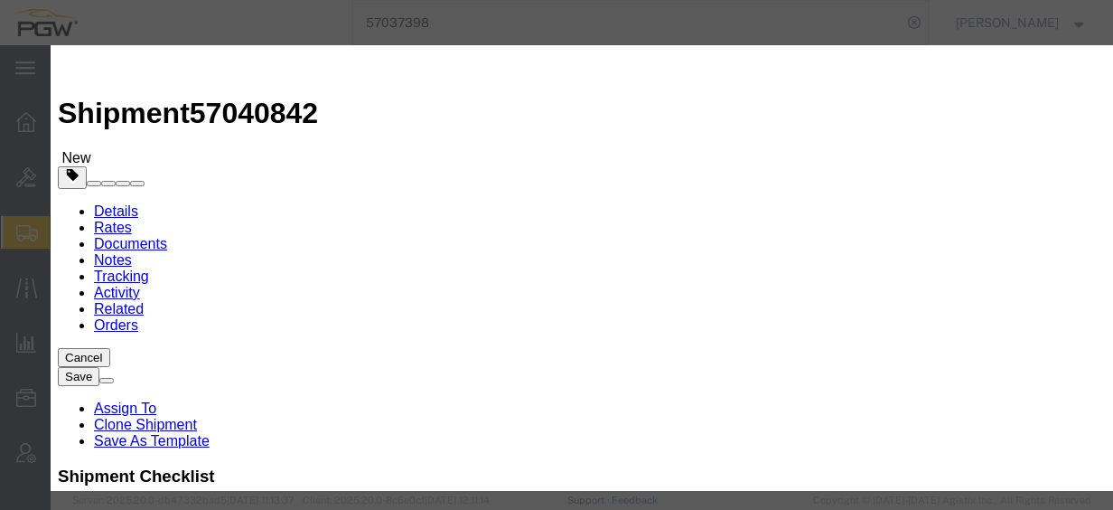
type input "1545.11"
type input "1,545.11"
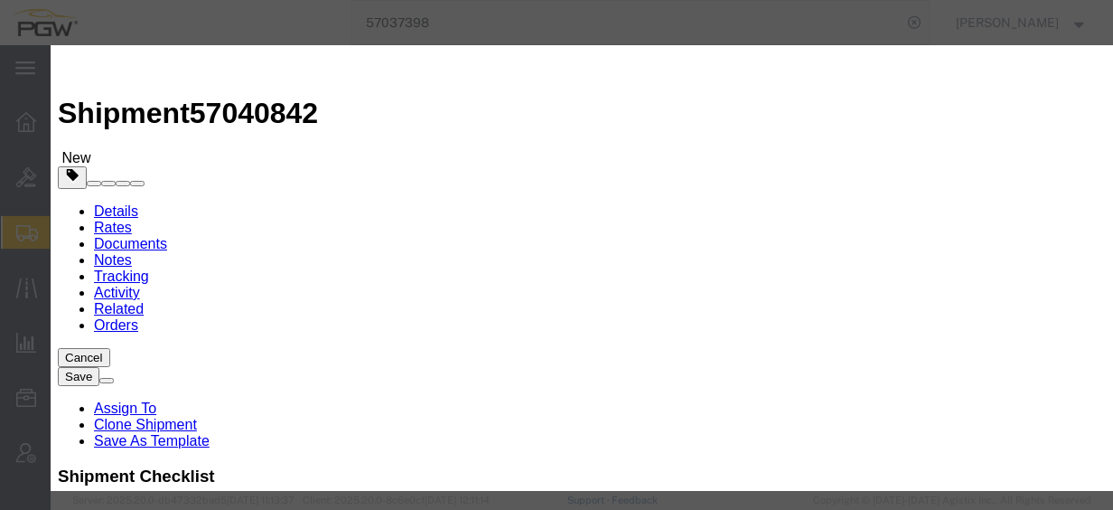
checkbox input "true"
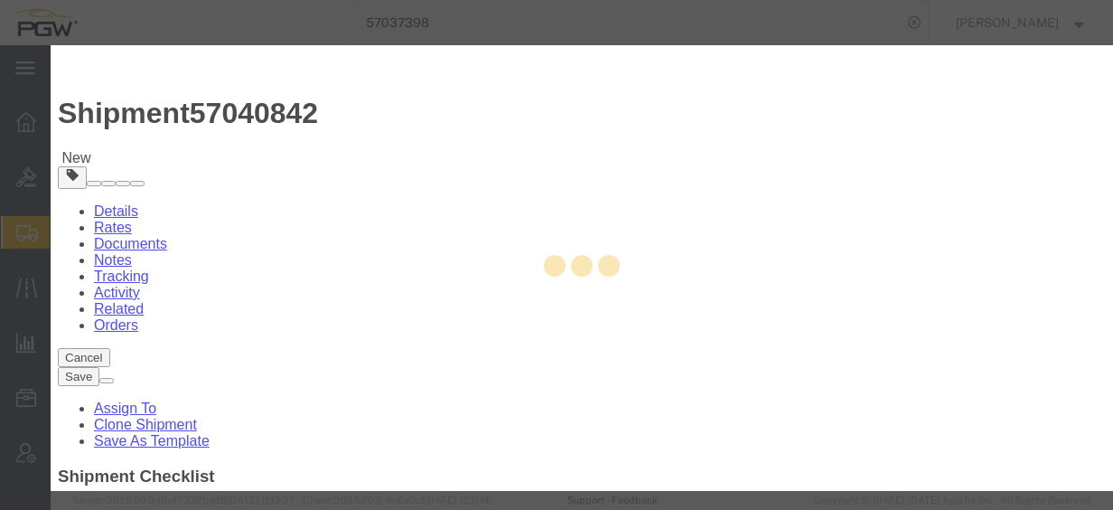
type input "[PERSON_NAME]"
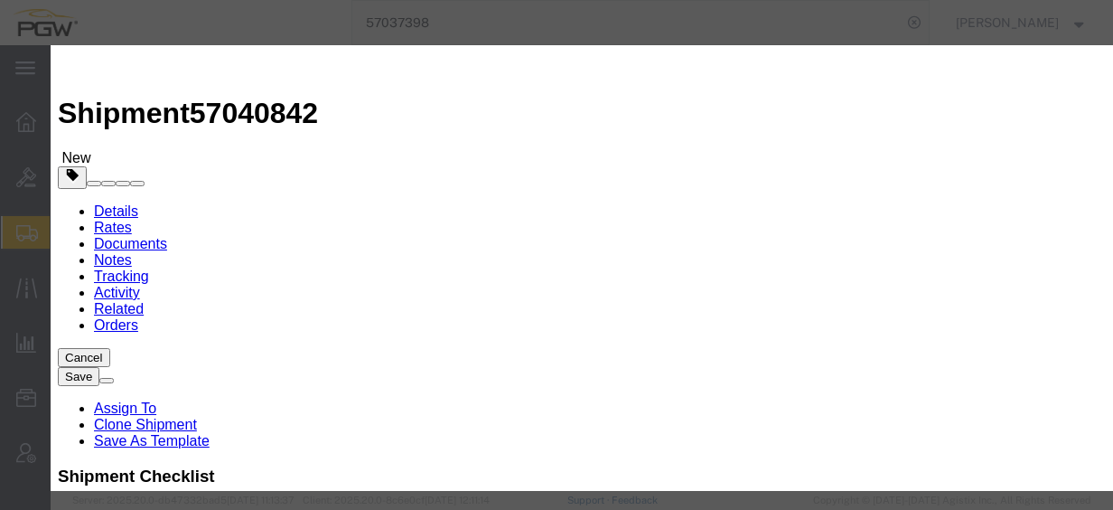
paste input "57040842"
type input "57040842"
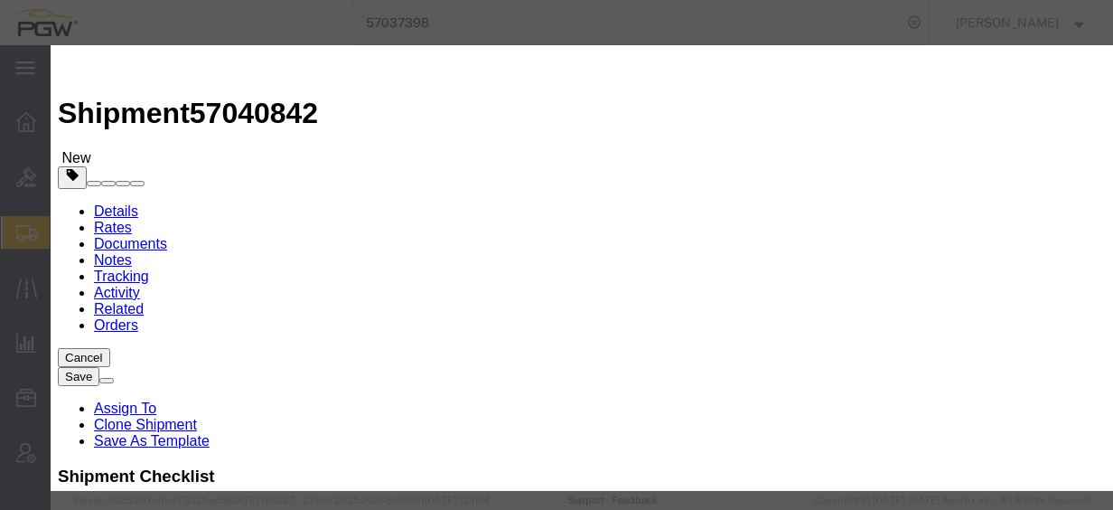
type input "7402538648"
drag, startPoint x: 1006, startPoint y: 190, endPoint x: 1008, endPoint y: 228, distance: 38.0
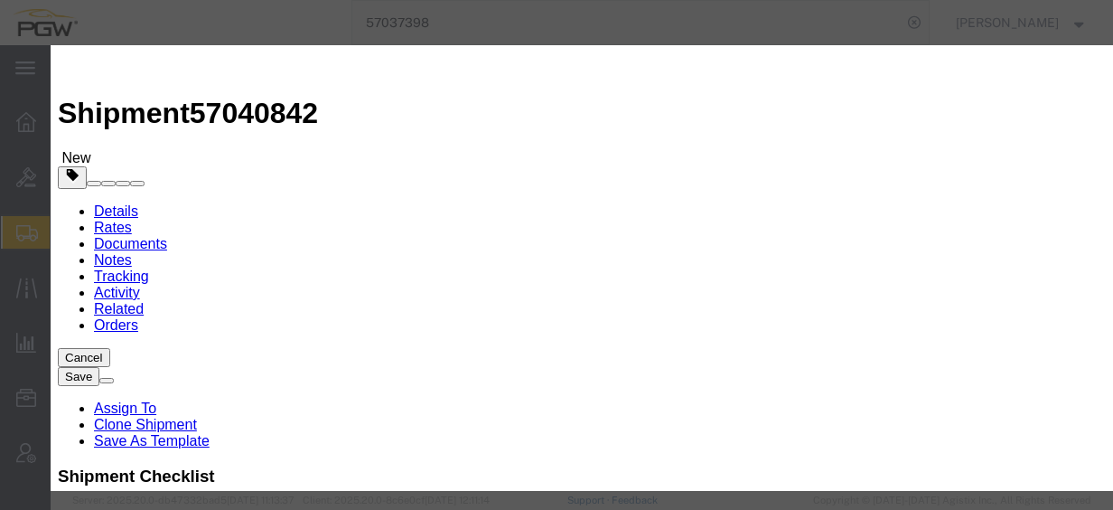
select select "0800"
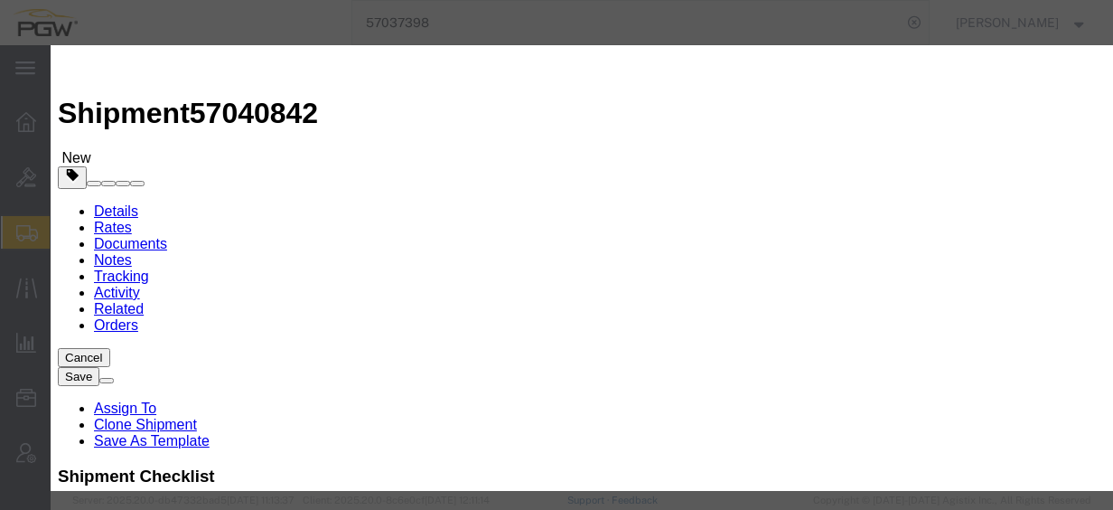
type input "[DATE]"
select select "2400"
